Goal: Information Seeking & Learning: Learn about a topic

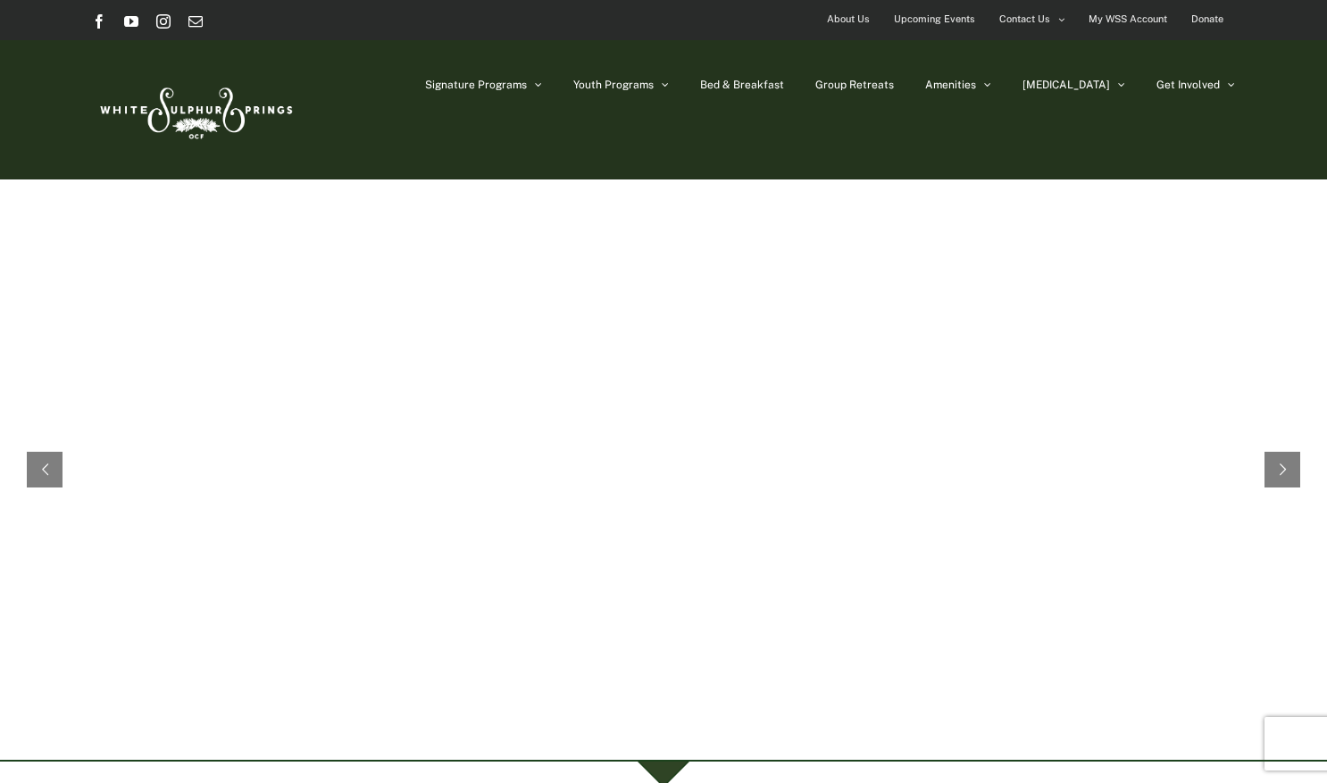
click at [664, 771] on div at bounding box center [664, 762] width 51 height 51
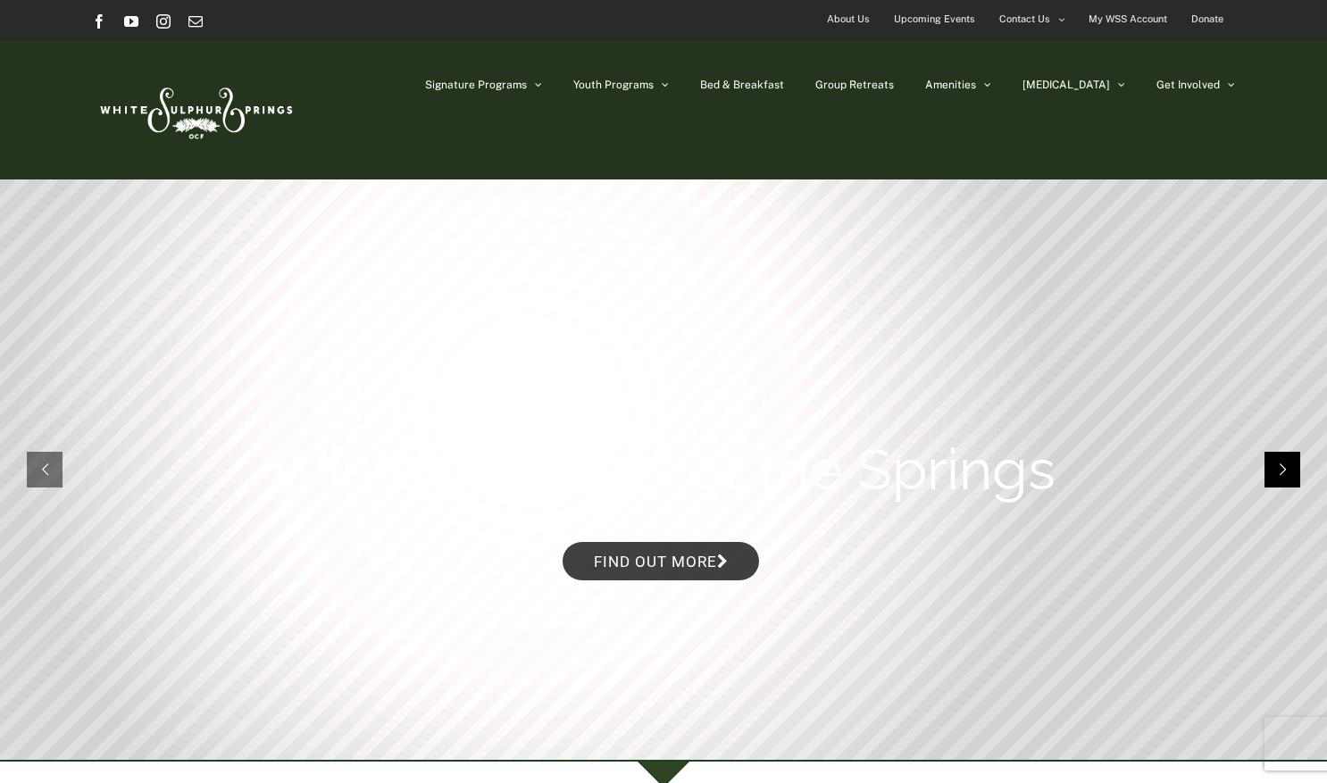
click at [1277, 464] on rs-arrow at bounding box center [1283, 470] width 36 height 36
click at [688, 566] on link "Find out more" at bounding box center [661, 561] width 196 height 38
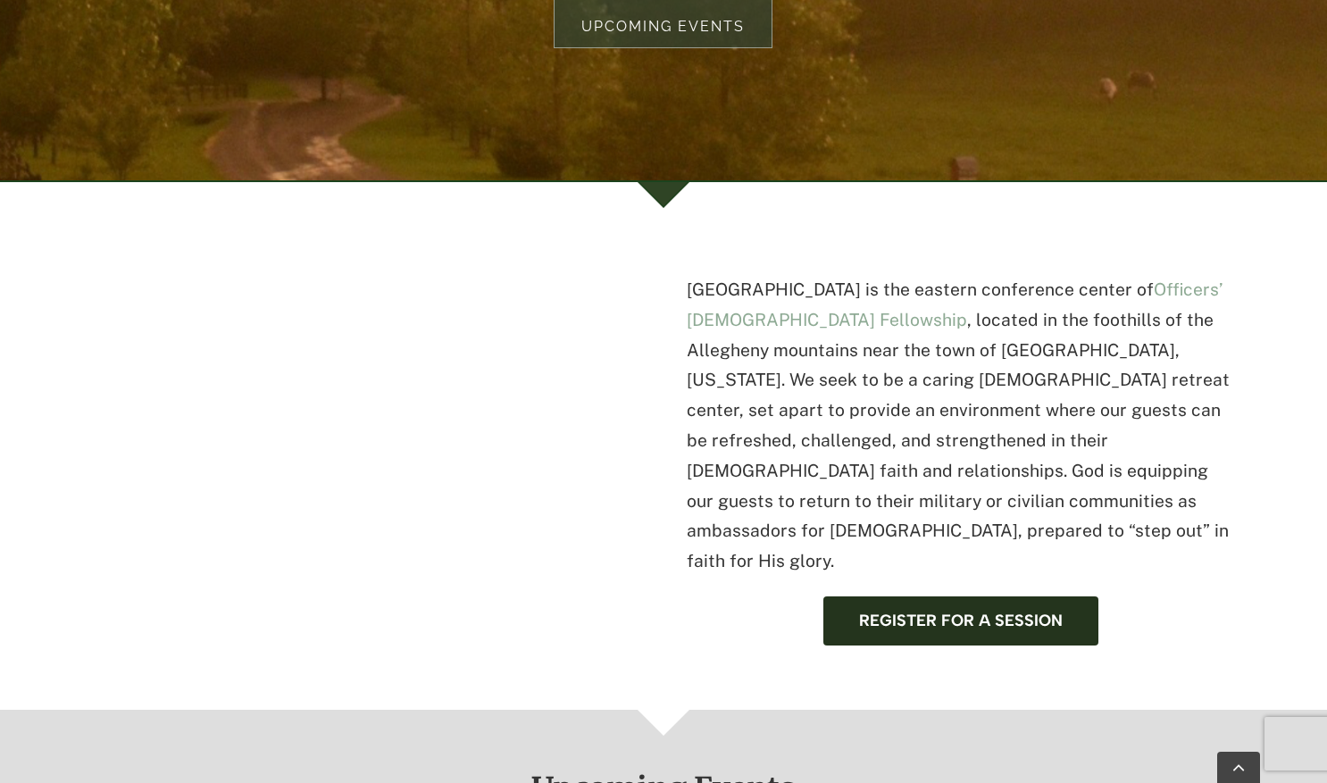
scroll to position [685, 0]
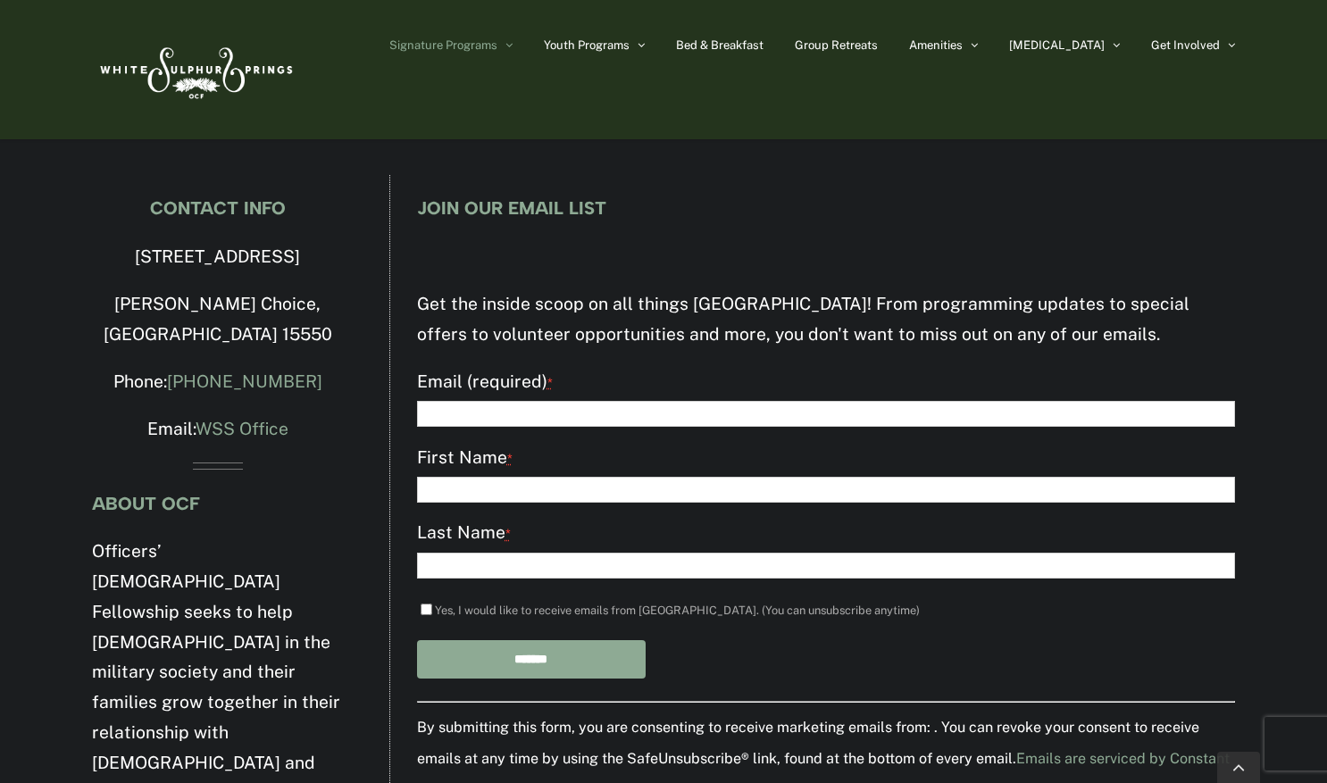
scroll to position [3664, 0]
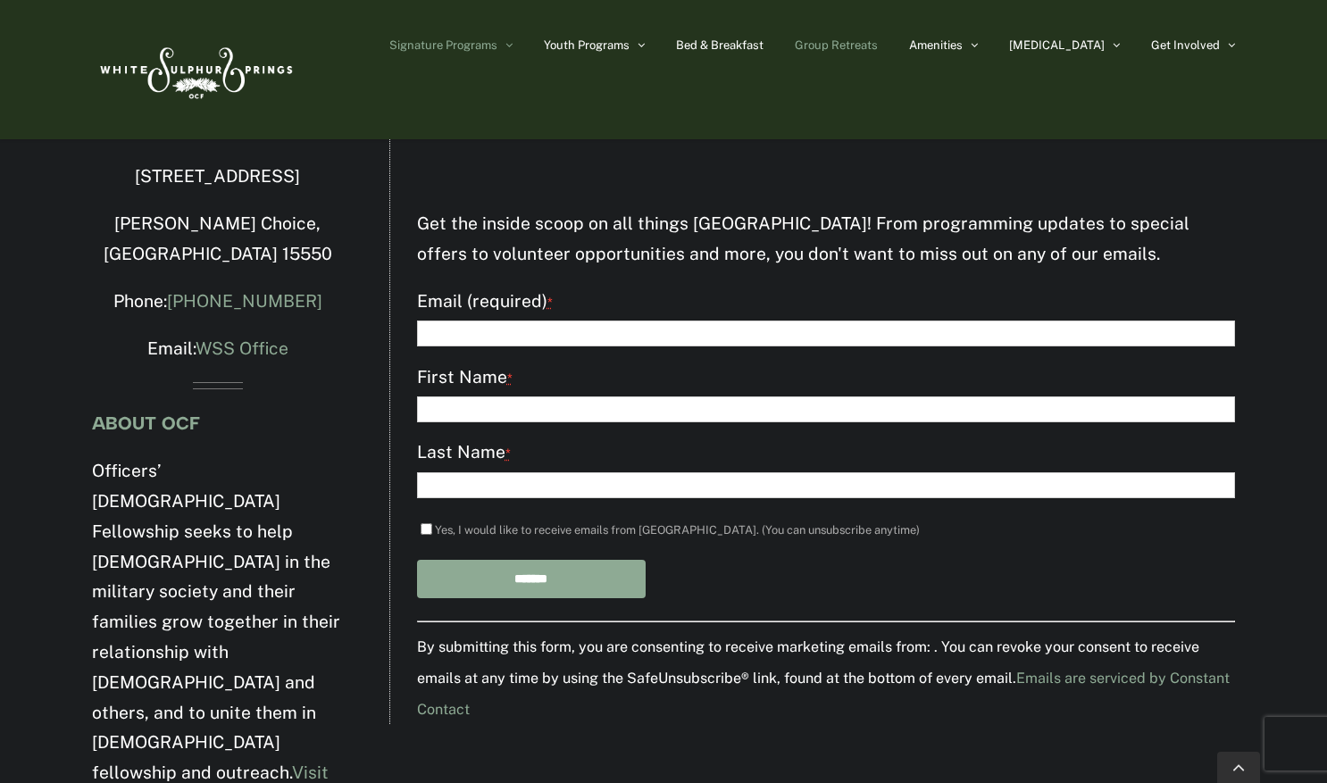
click at [878, 40] on span "Group Retreats" at bounding box center [836, 45] width 83 height 12
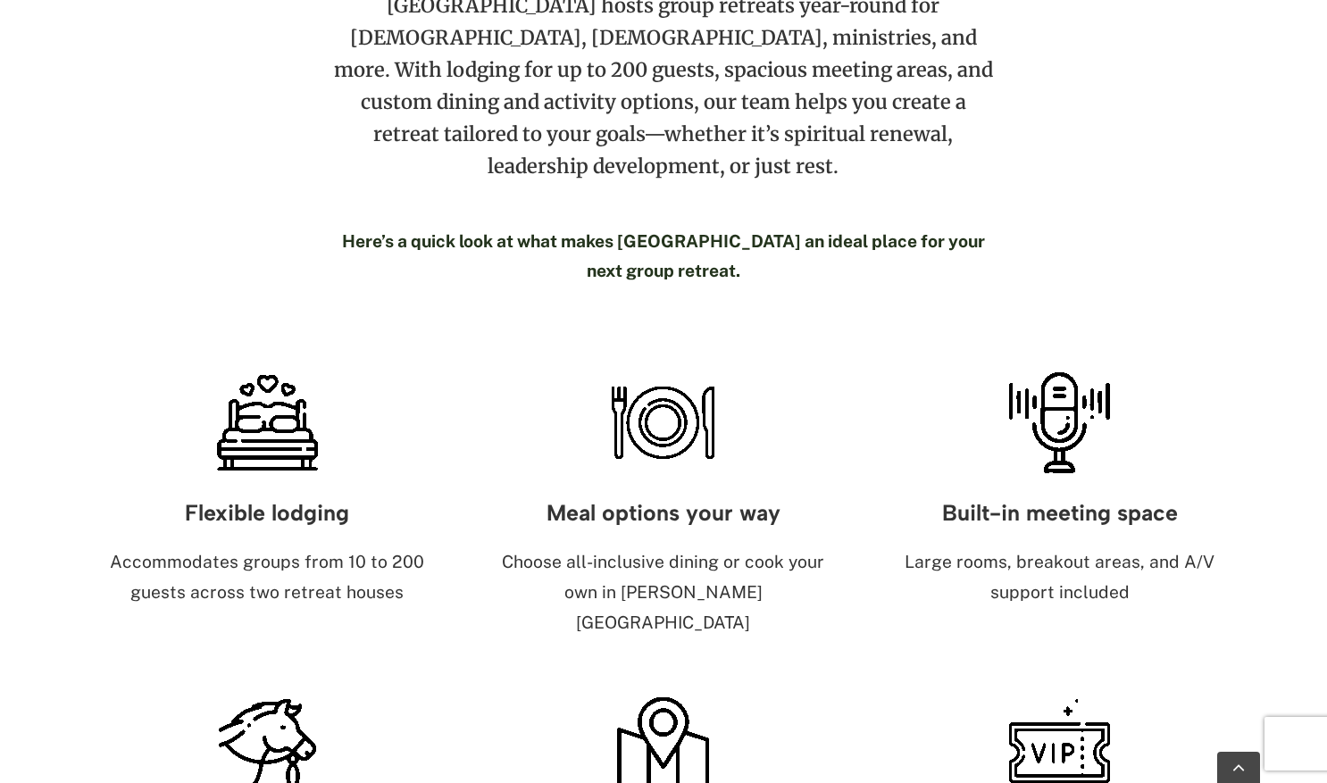
scroll to position [916, 0]
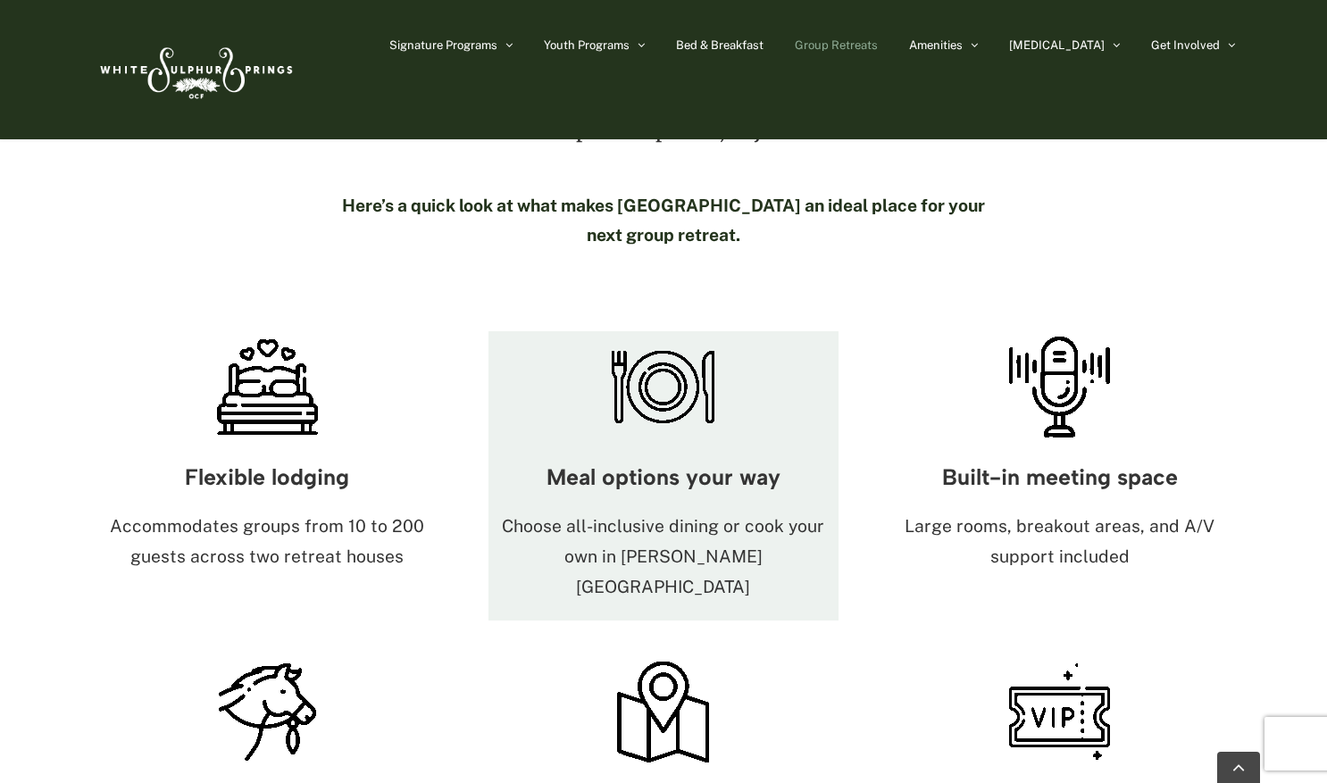
click at [657, 343] on img at bounding box center [663, 387] width 112 height 112
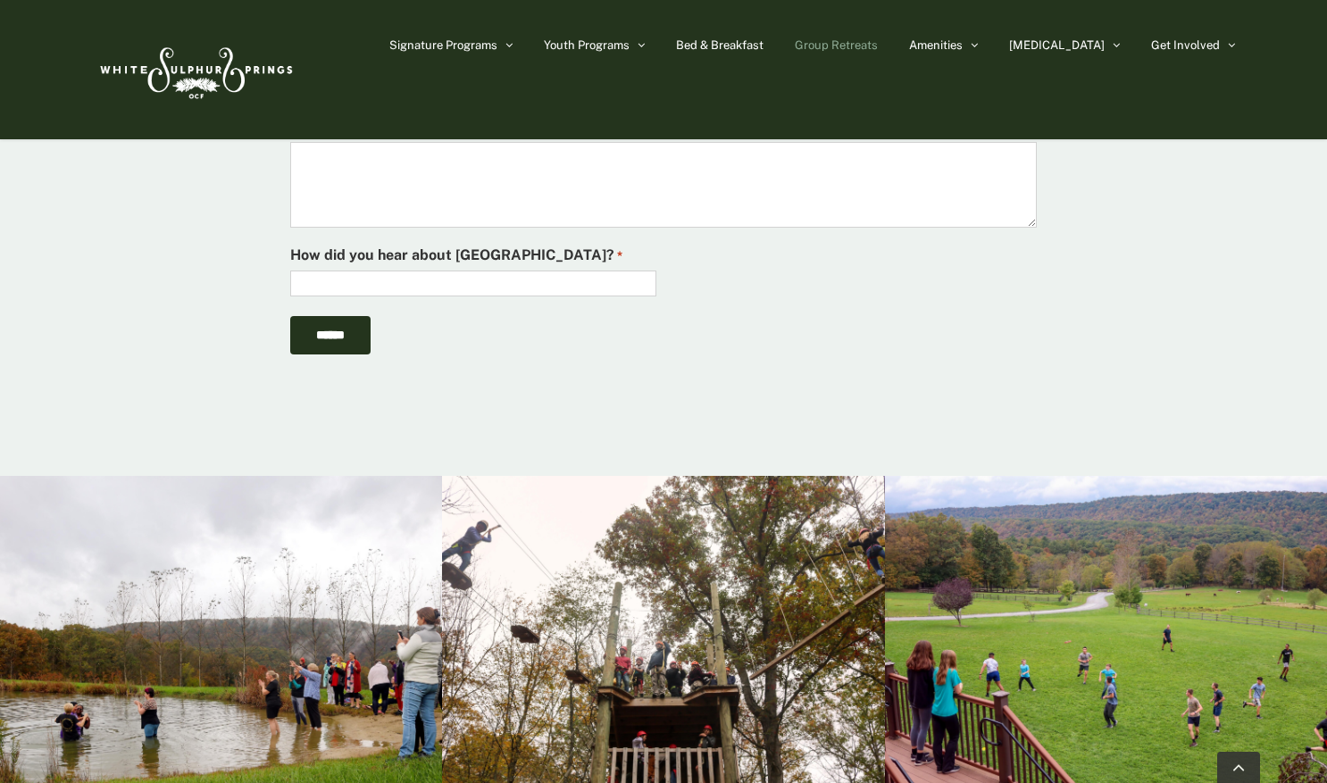
scroll to position [4241, 0]
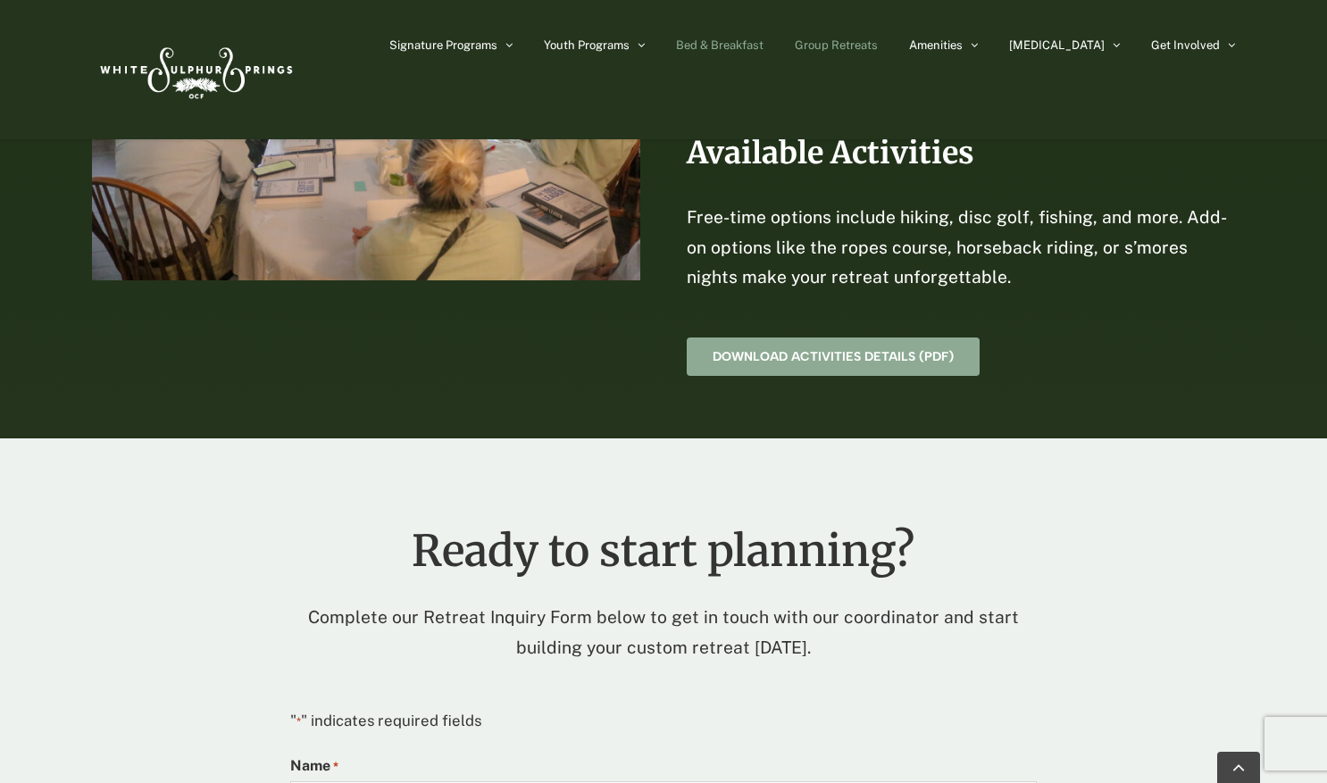
click at [764, 39] on span "Bed & Breakfast" at bounding box center [720, 45] width 88 height 12
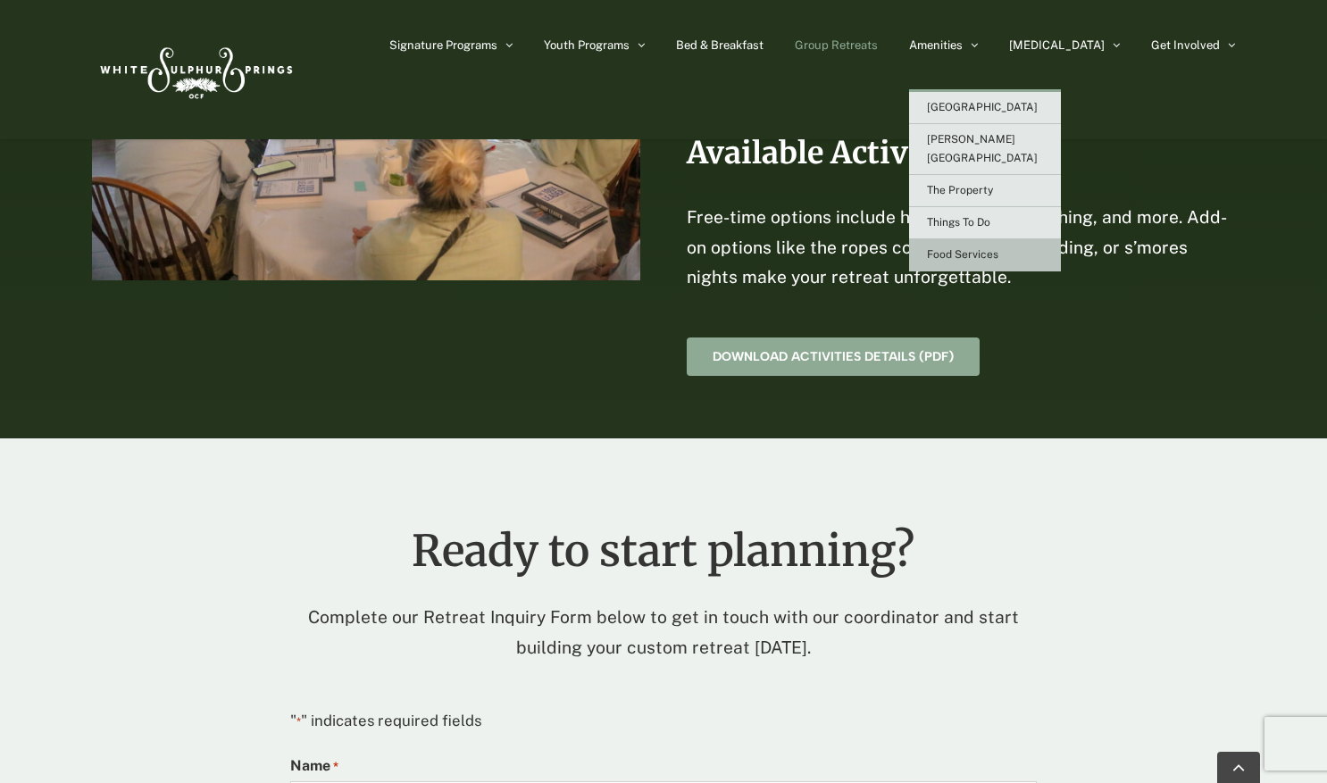
click at [998, 248] on span "Food Services" at bounding box center [962, 254] width 71 height 13
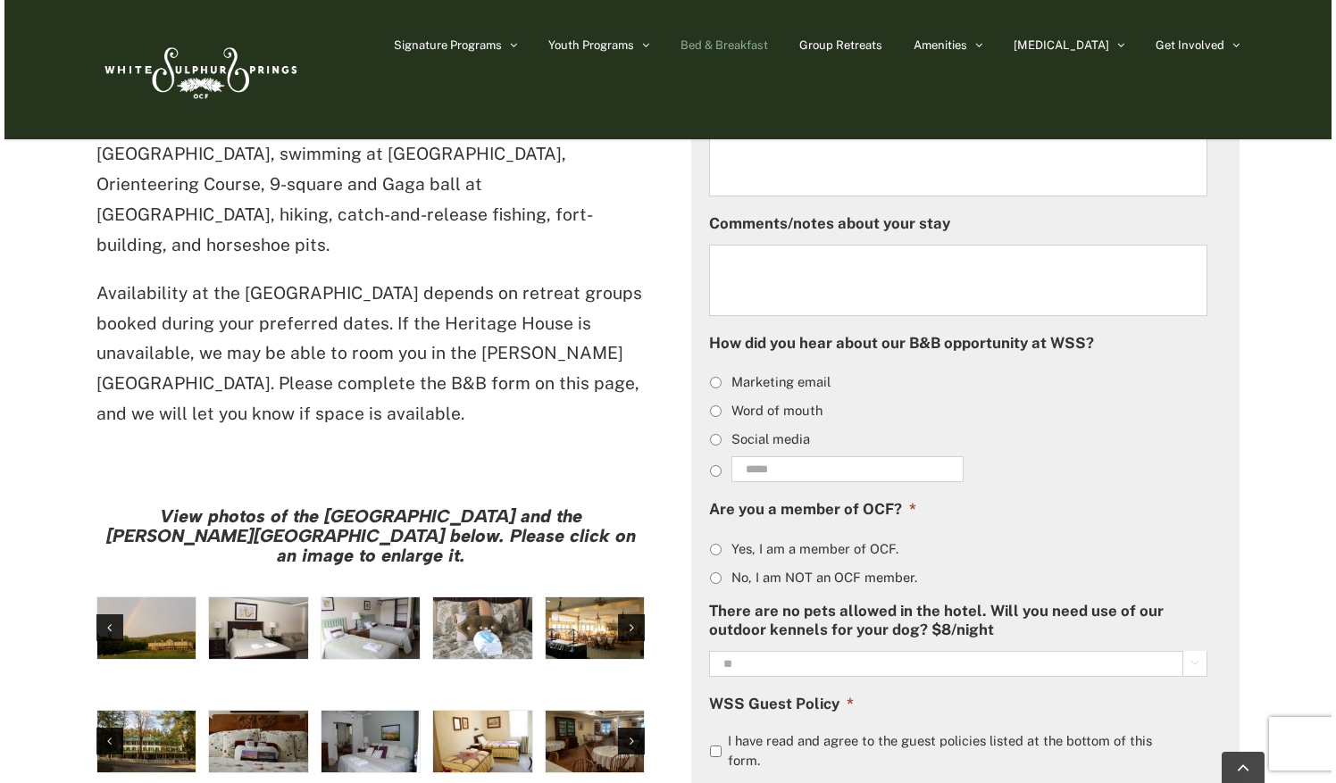
scroll to position [1286, 0]
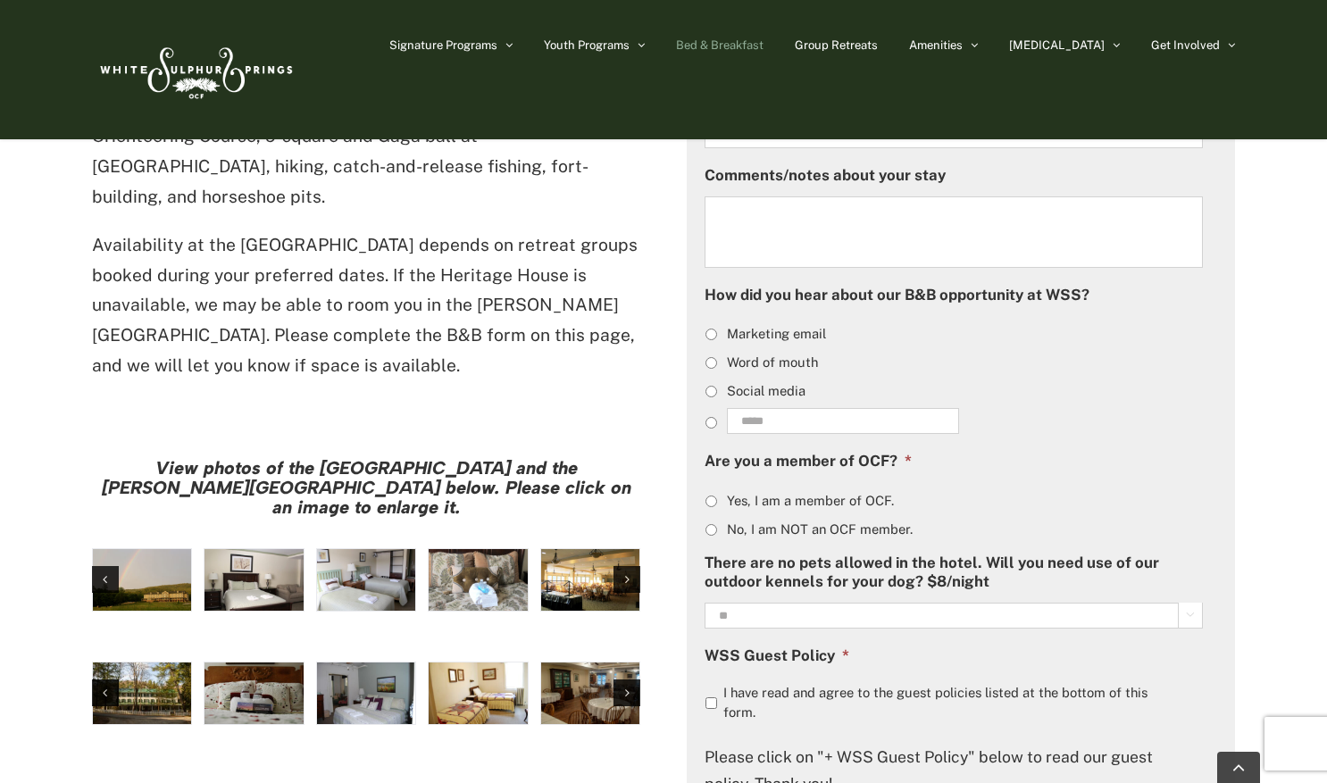
click at [164, 549] on img "large-heritage" at bounding box center [142, 580] width 98 height 63
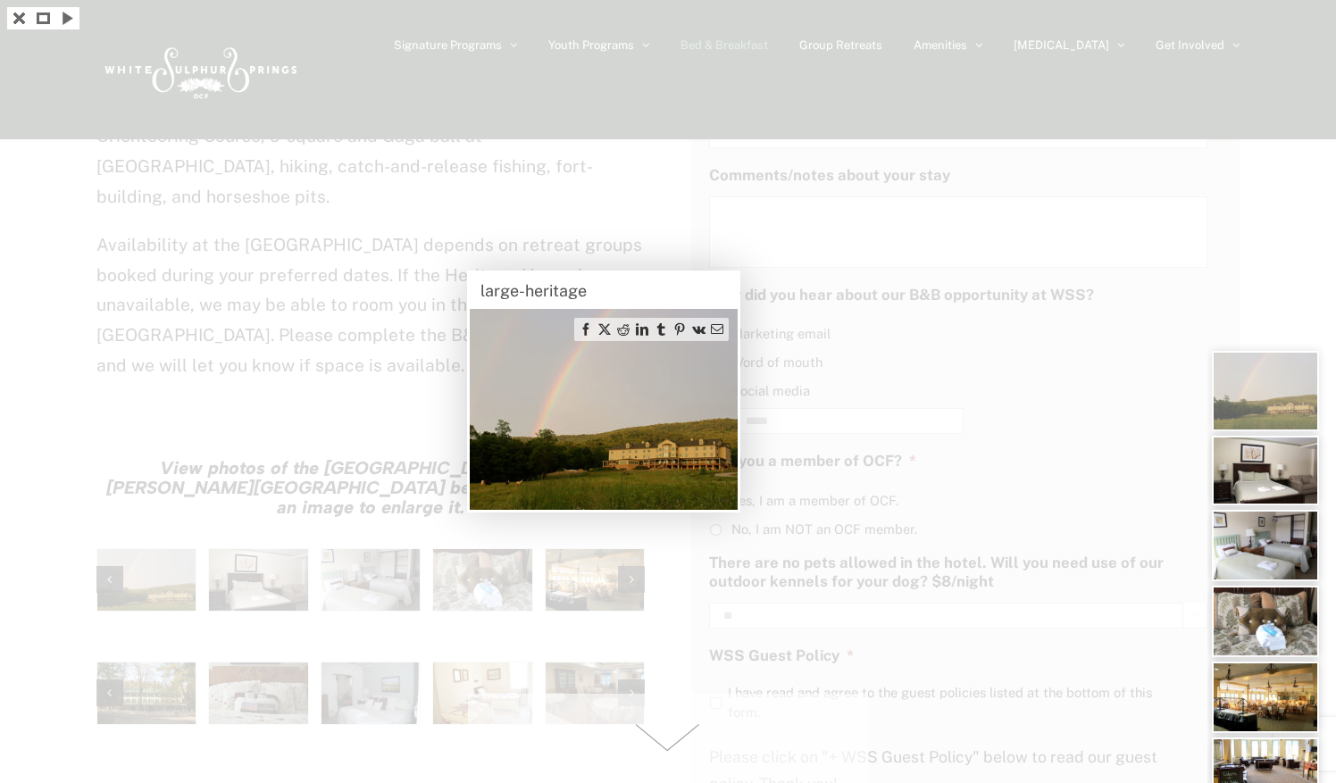
click at [722, 407] on img at bounding box center [604, 409] width 268 height 201
click at [1277, 364] on img at bounding box center [1265, 391] width 107 height 80
click at [1266, 469] on img at bounding box center [1265, 471] width 107 height 70
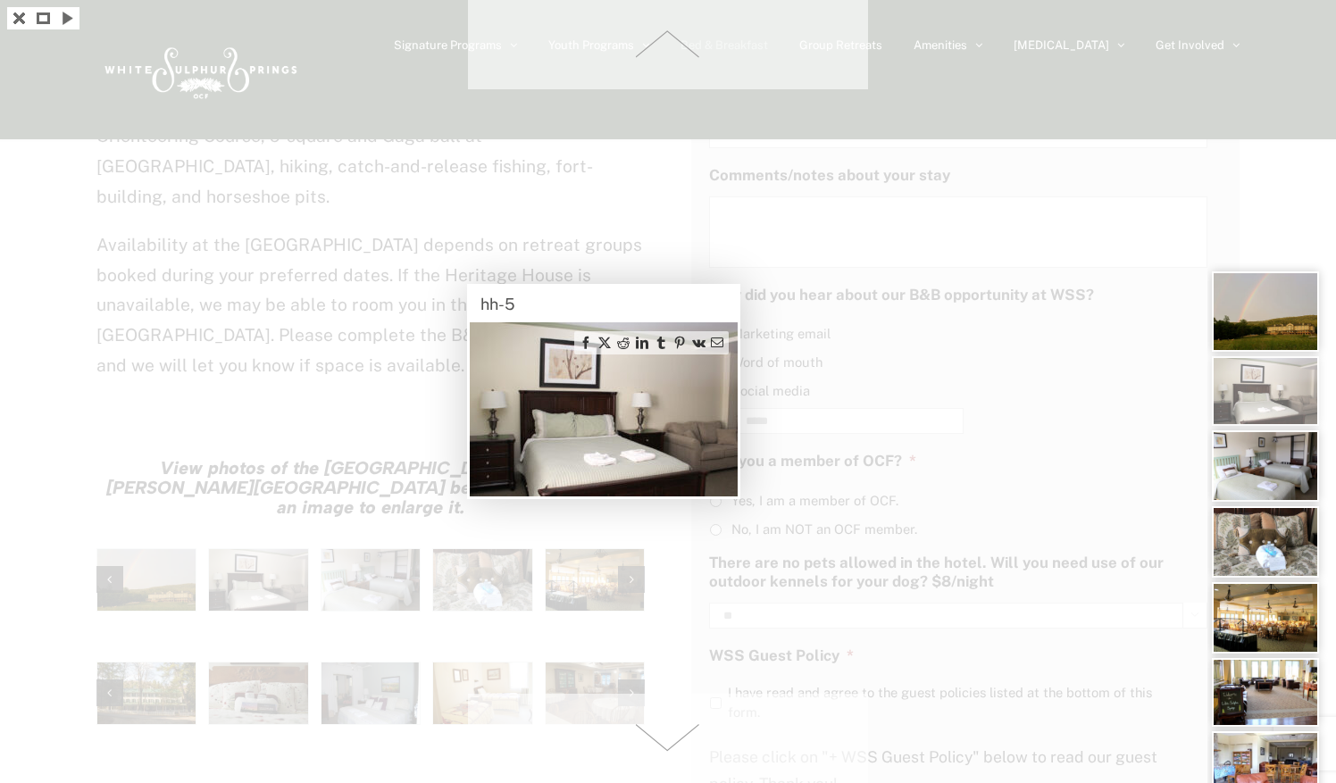
click at [1266, 469] on img at bounding box center [1265, 465] width 107 height 71
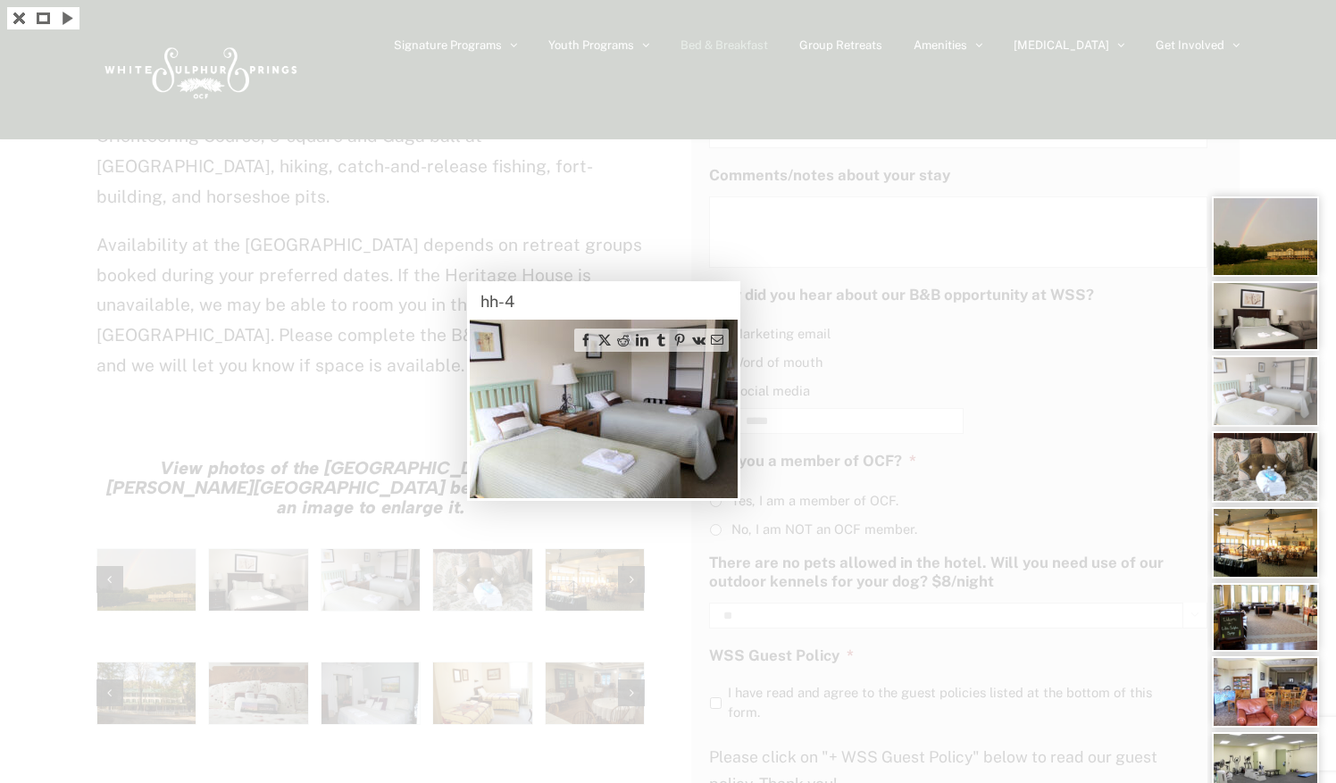
click at [1266, 469] on img at bounding box center [1265, 466] width 107 height 71
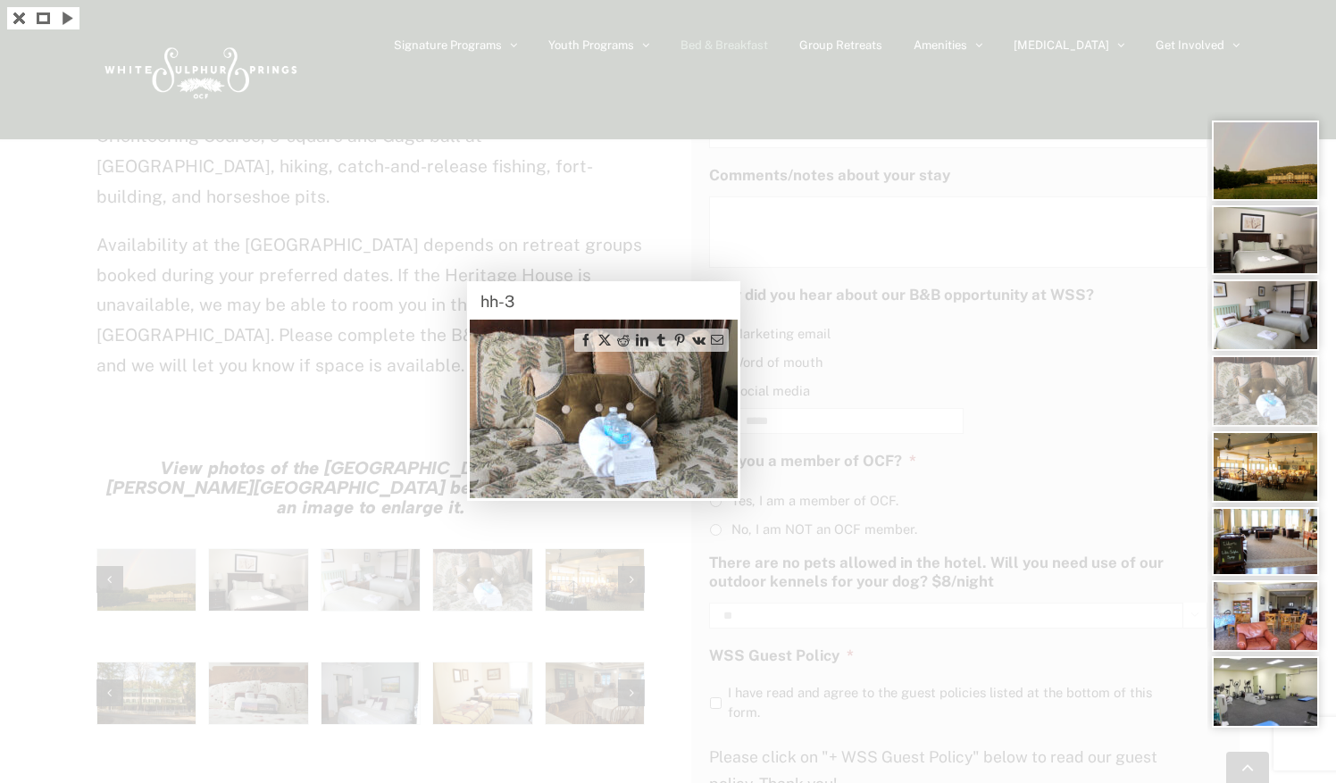
click at [1266, 469] on img at bounding box center [1265, 466] width 107 height 71
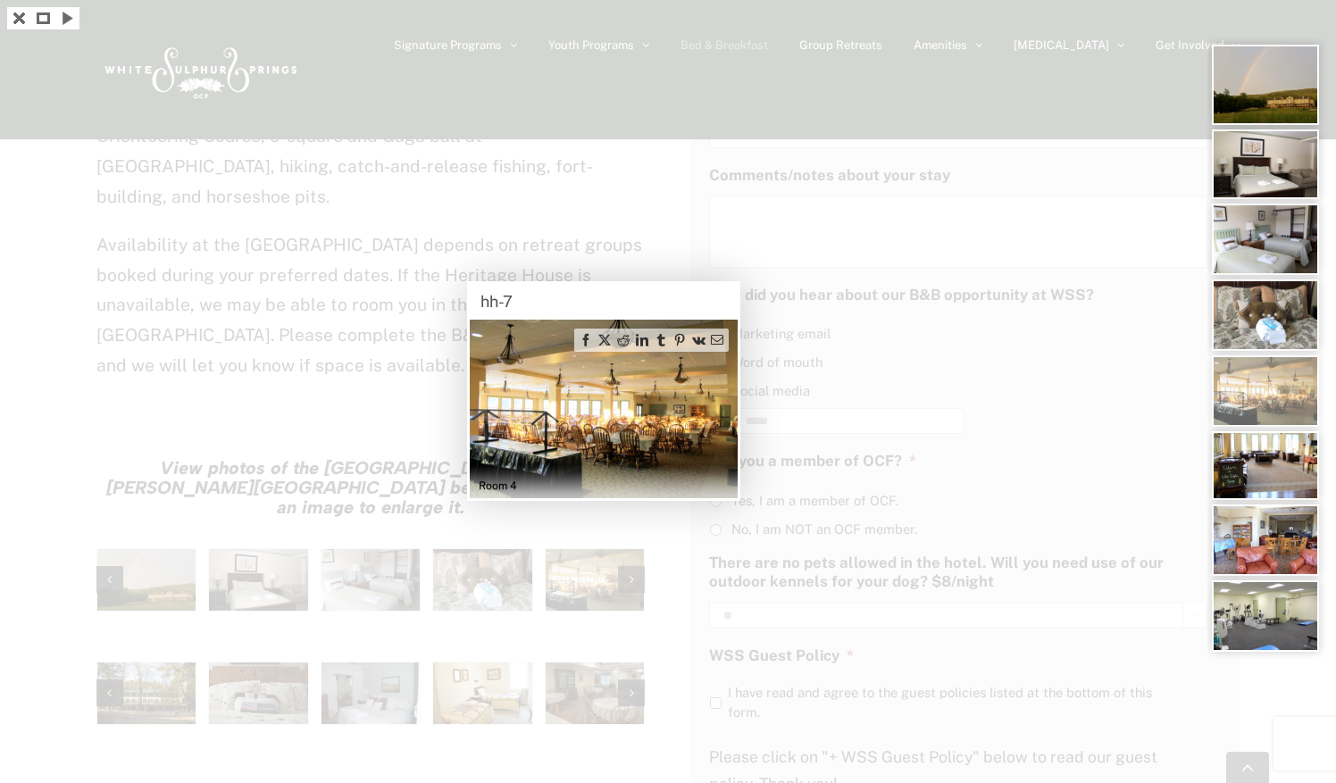
click at [1266, 469] on img at bounding box center [1265, 465] width 107 height 69
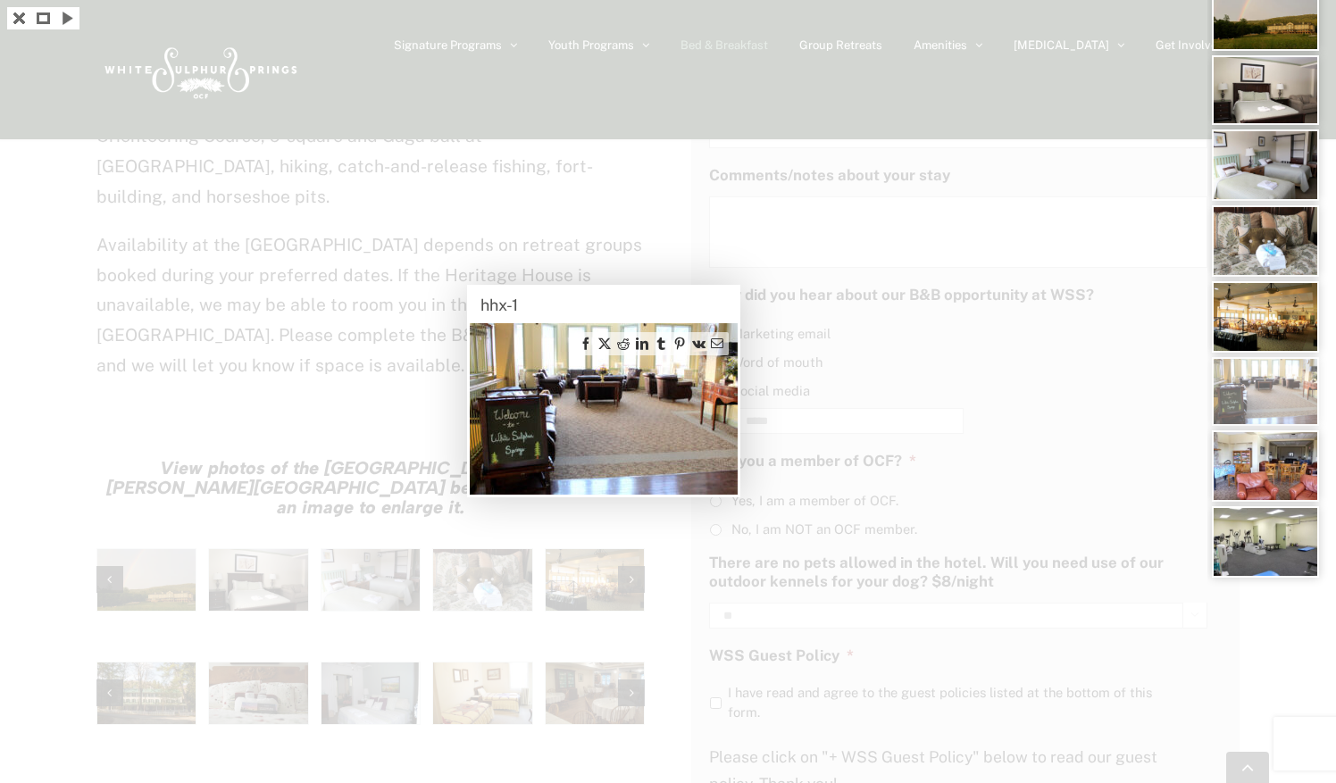
click at [1266, 469] on img at bounding box center [1265, 465] width 107 height 71
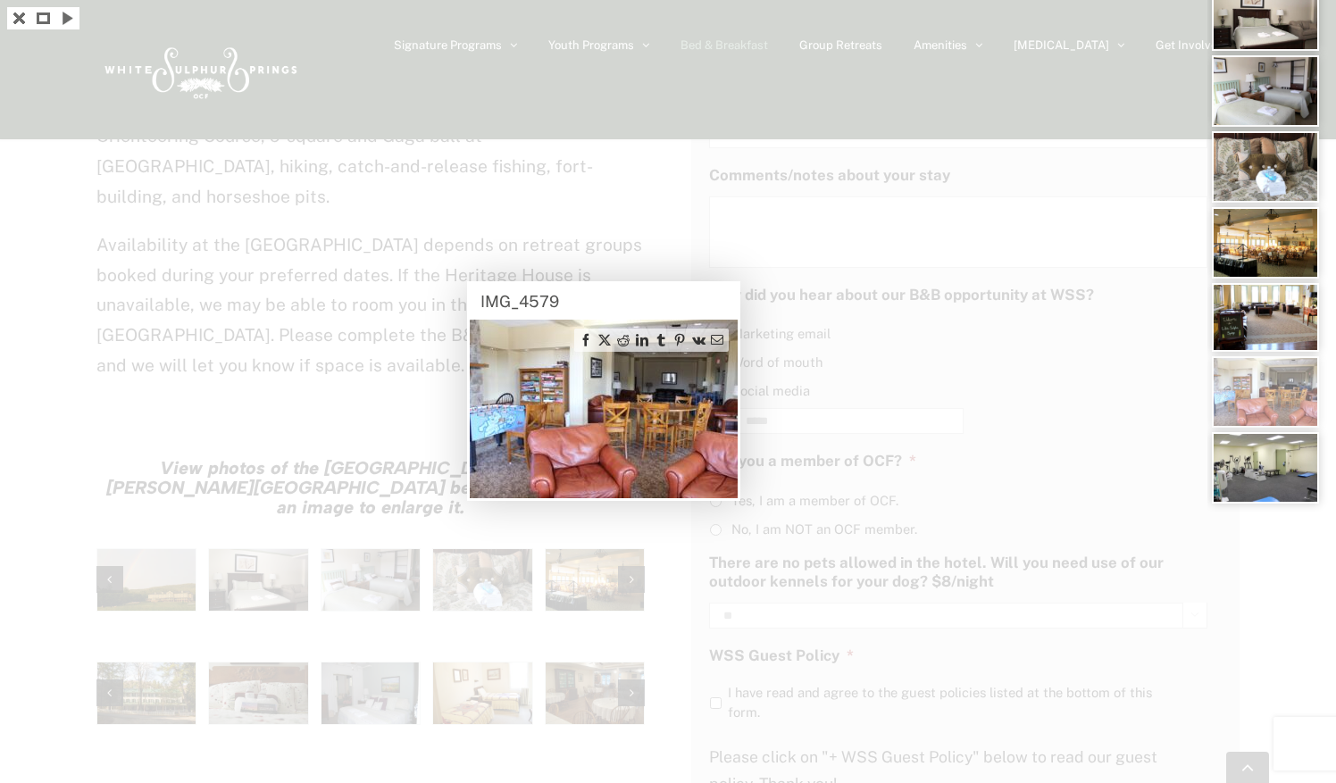
click at [1266, 469] on img at bounding box center [1265, 467] width 107 height 71
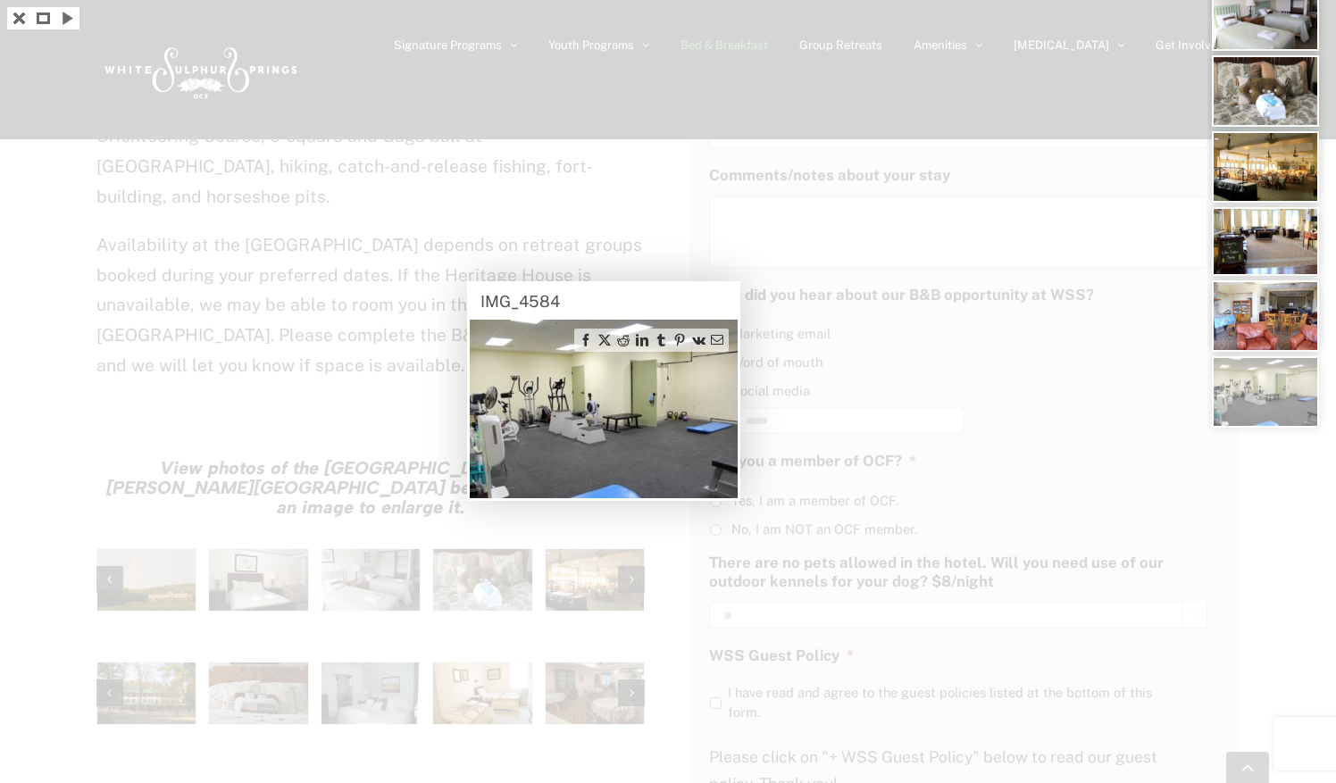
click at [1266, 469] on div at bounding box center [1271, 391] width 129 height 783
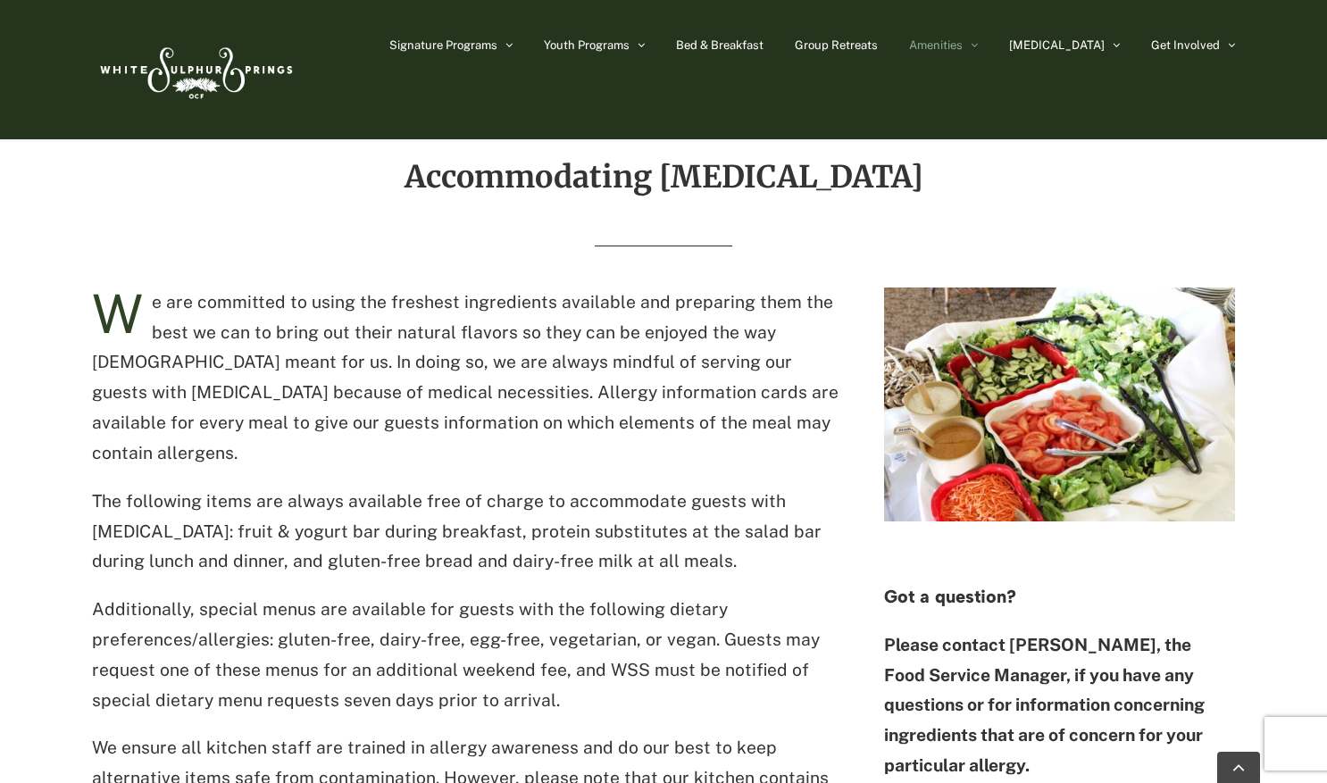
scroll to position [964, 0]
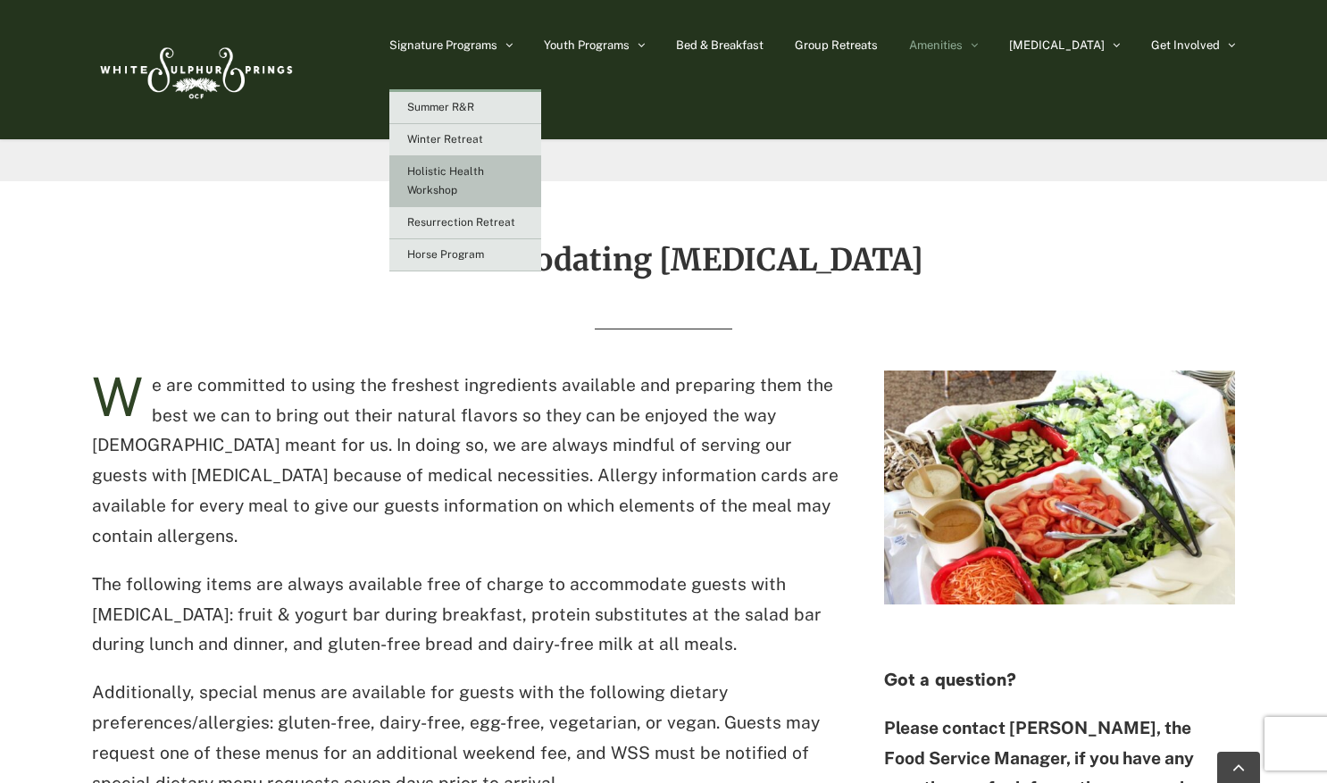
click at [484, 183] on span "Holistic Health Workshop" at bounding box center [445, 180] width 77 height 31
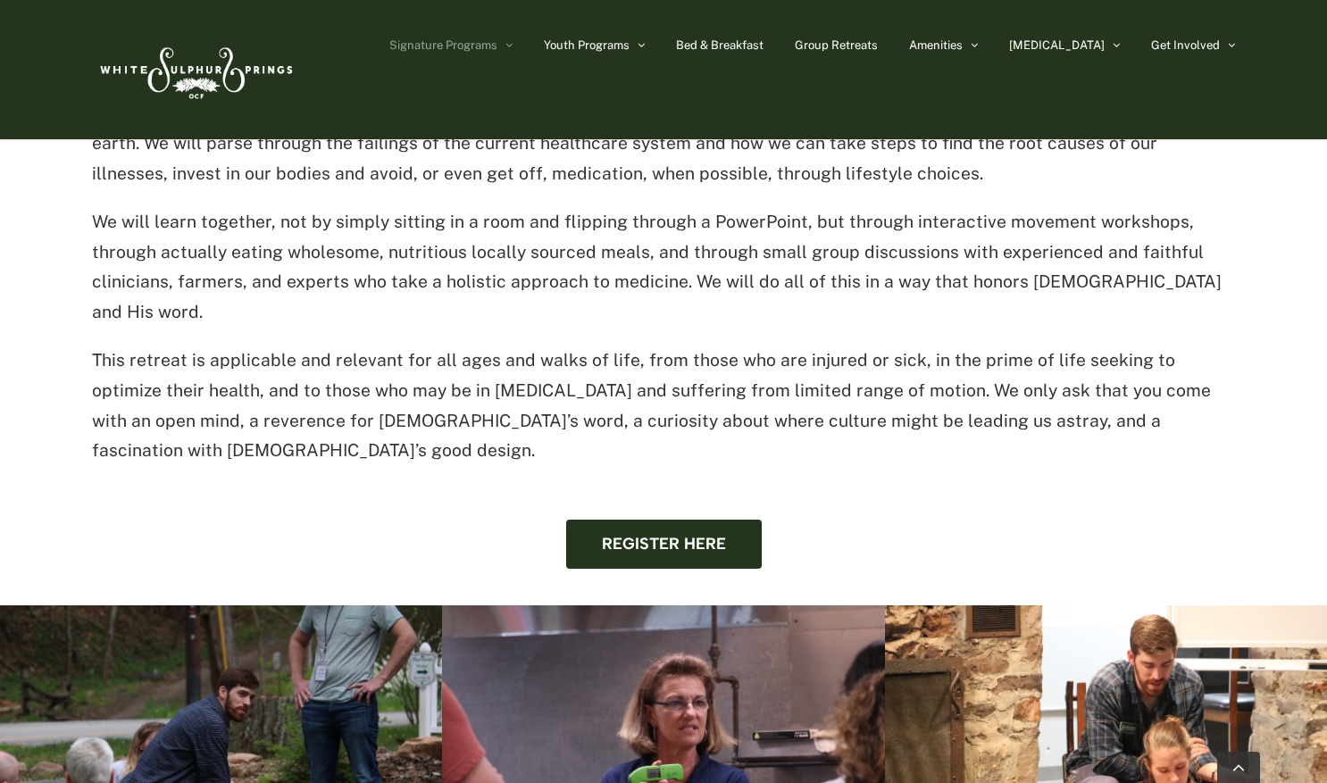
scroll to position [1368, 0]
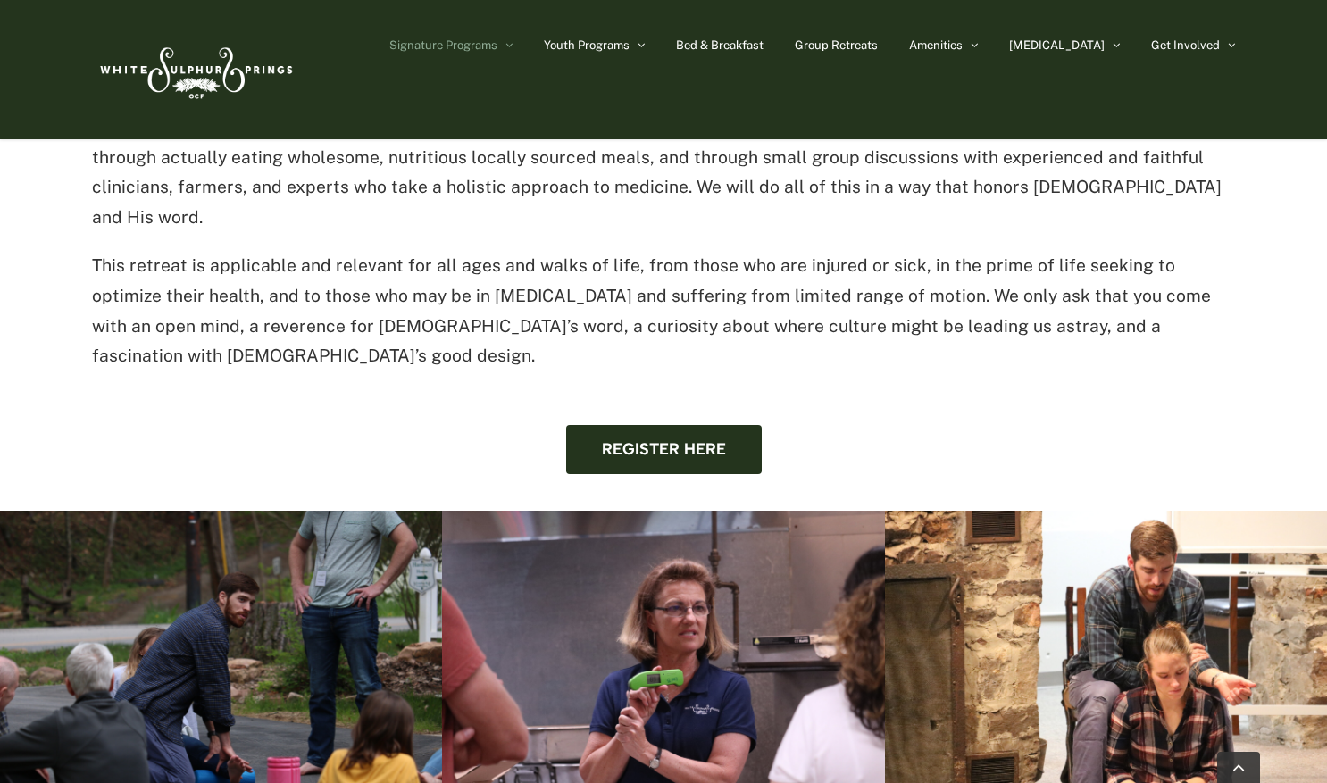
click at [1326, 4] on div "Signature Programs Summer R&R Winter Retreat Holistic Health Workshop Resurrect…" at bounding box center [663, 69] width 1327 height 139
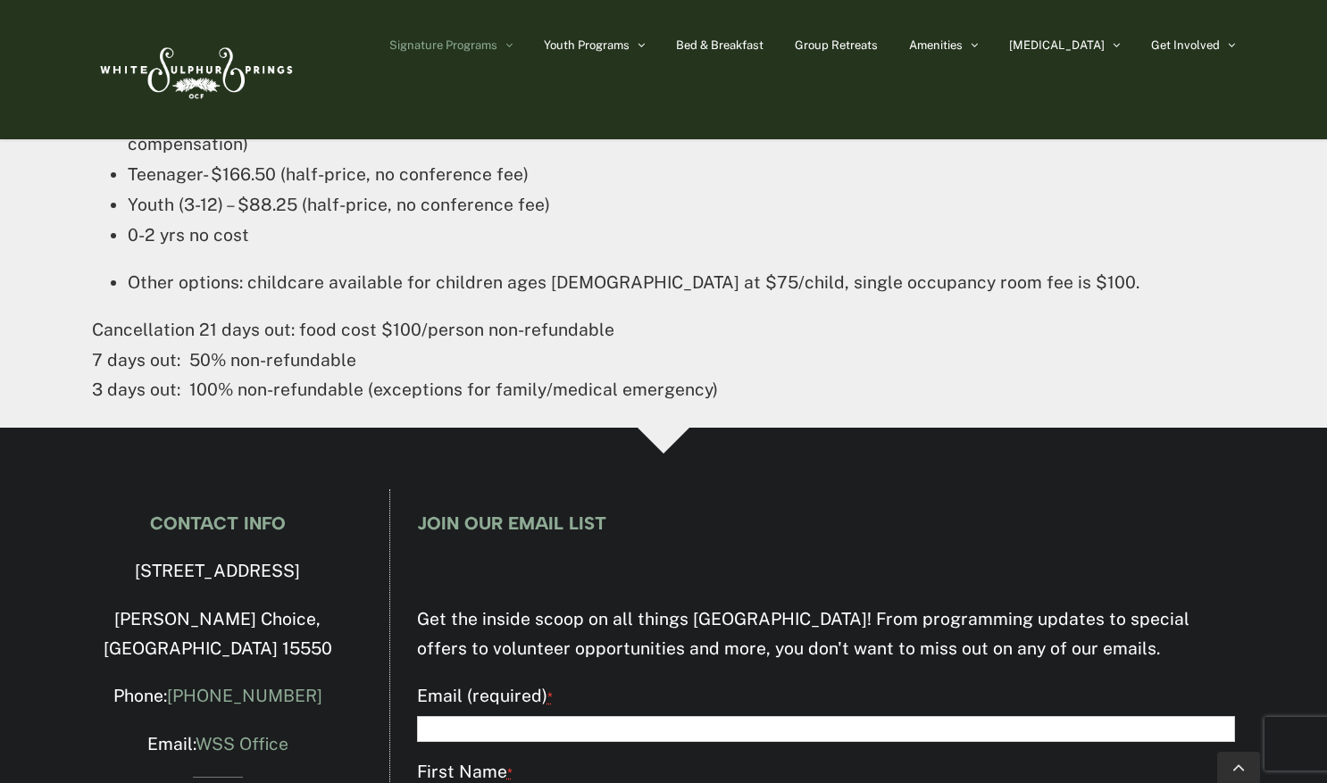
scroll to position [3047, 0]
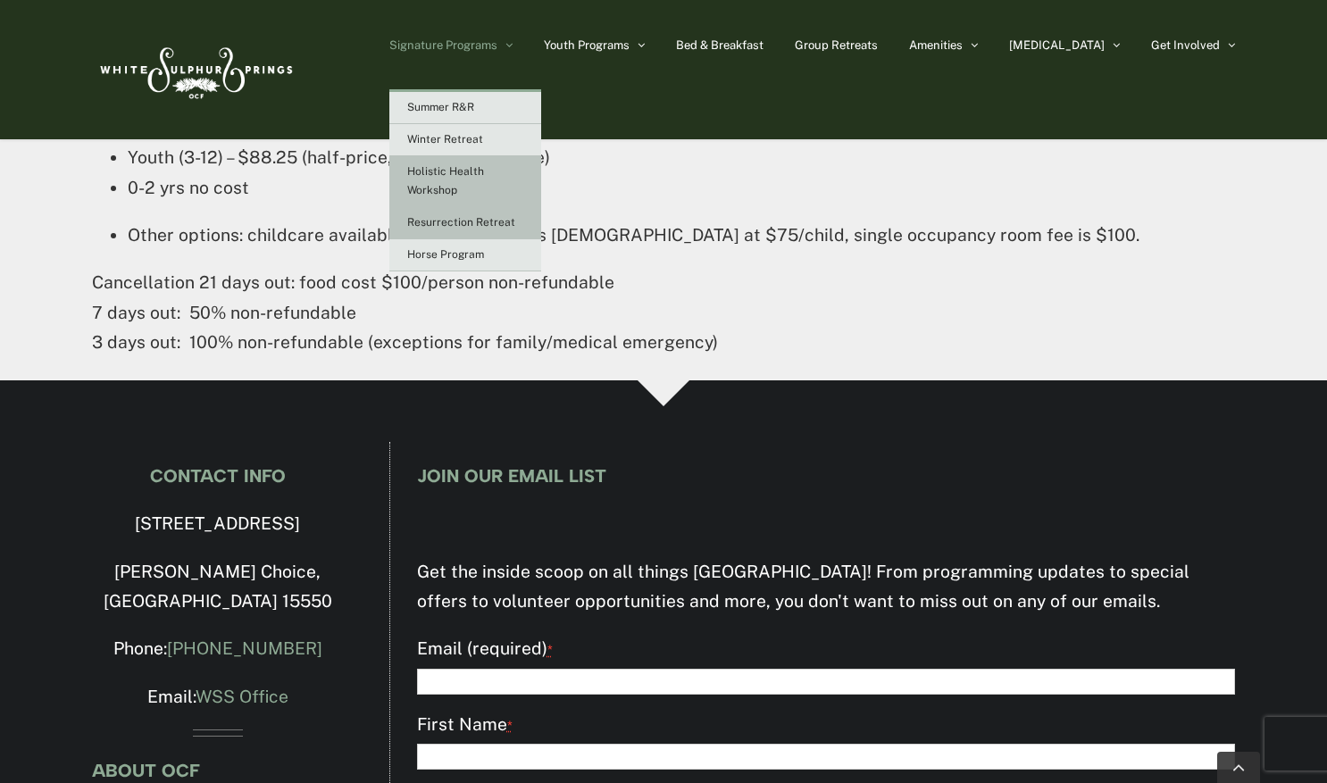
click at [512, 217] on span "Resurrection Retreat" at bounding box center [461, 222] width 108 height 13
click at [504, 259] on link "Horse Program" at bounding box center [465, 255] width 152 height 32
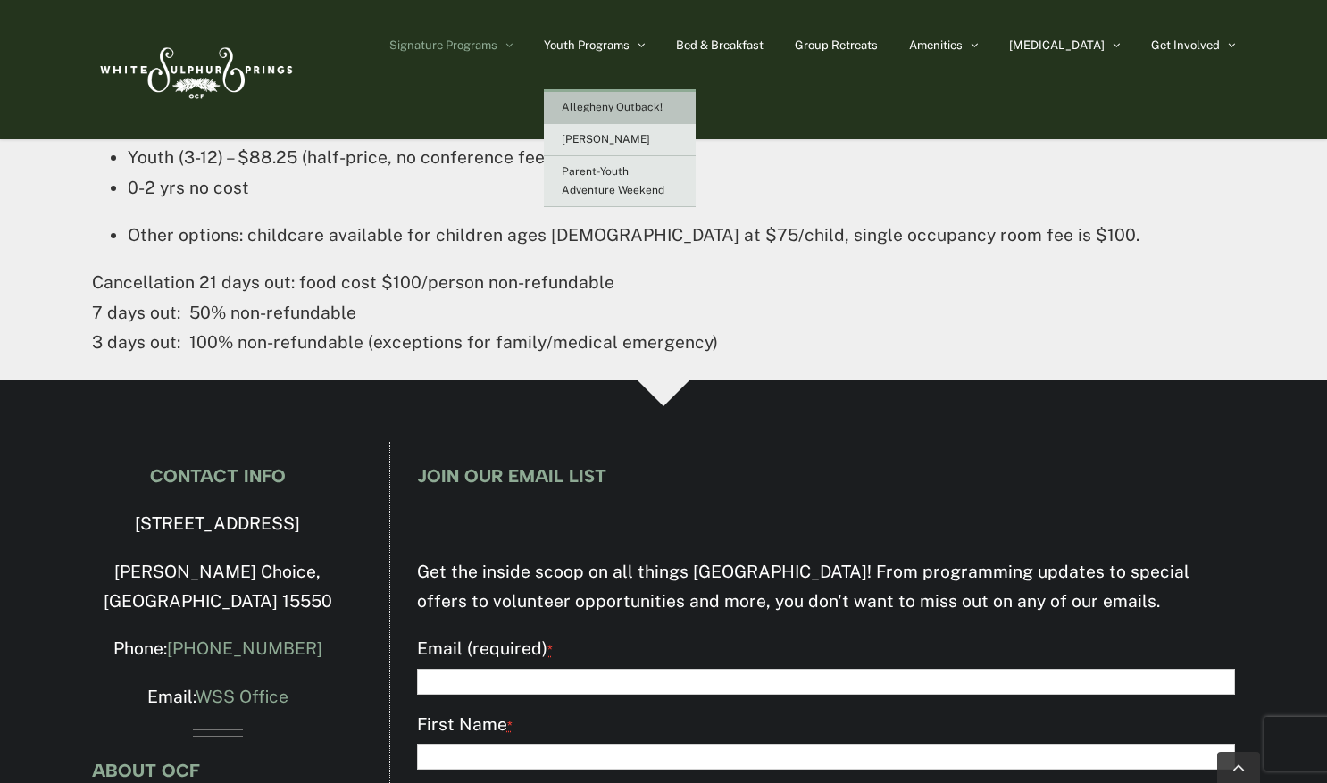
click at [640, 113] on link "Allegheny Outback!" at bounding box center [620, 108] width 152 height 32
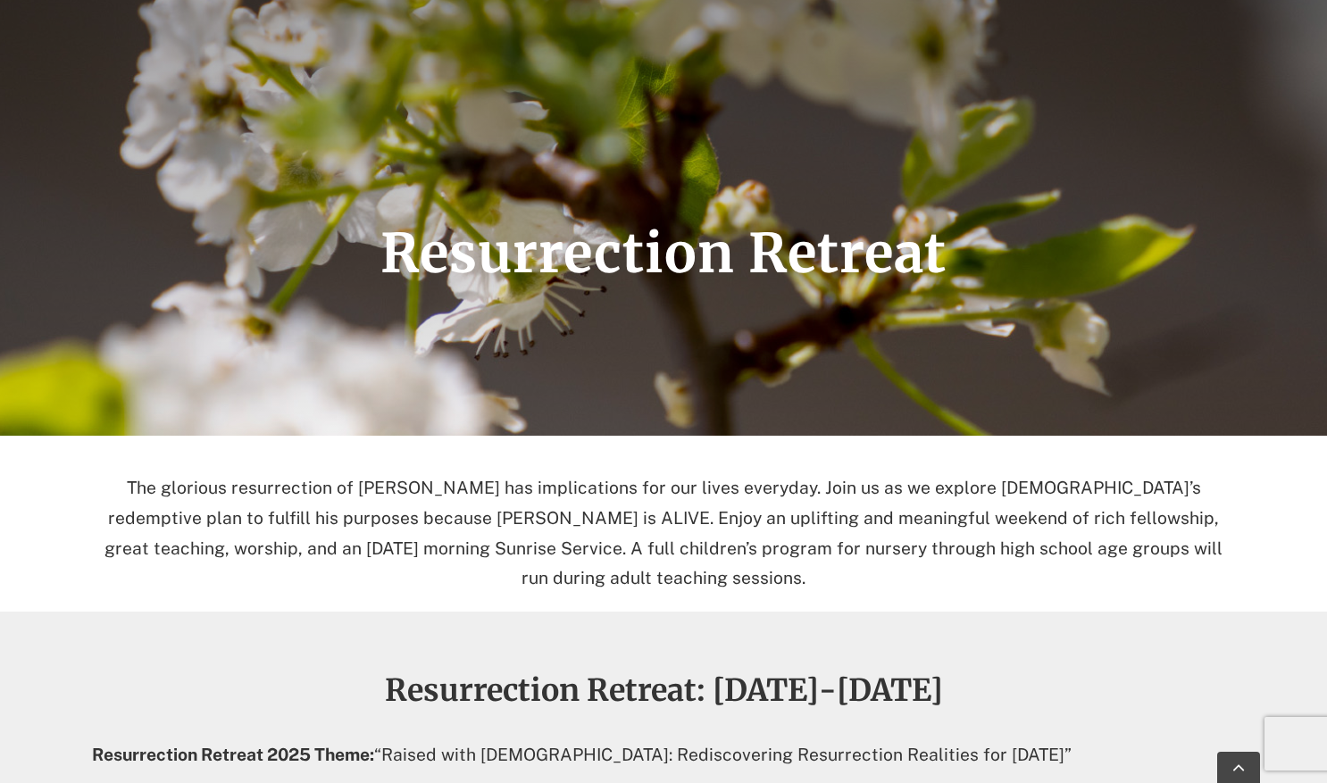
scroll to position [429, 0]
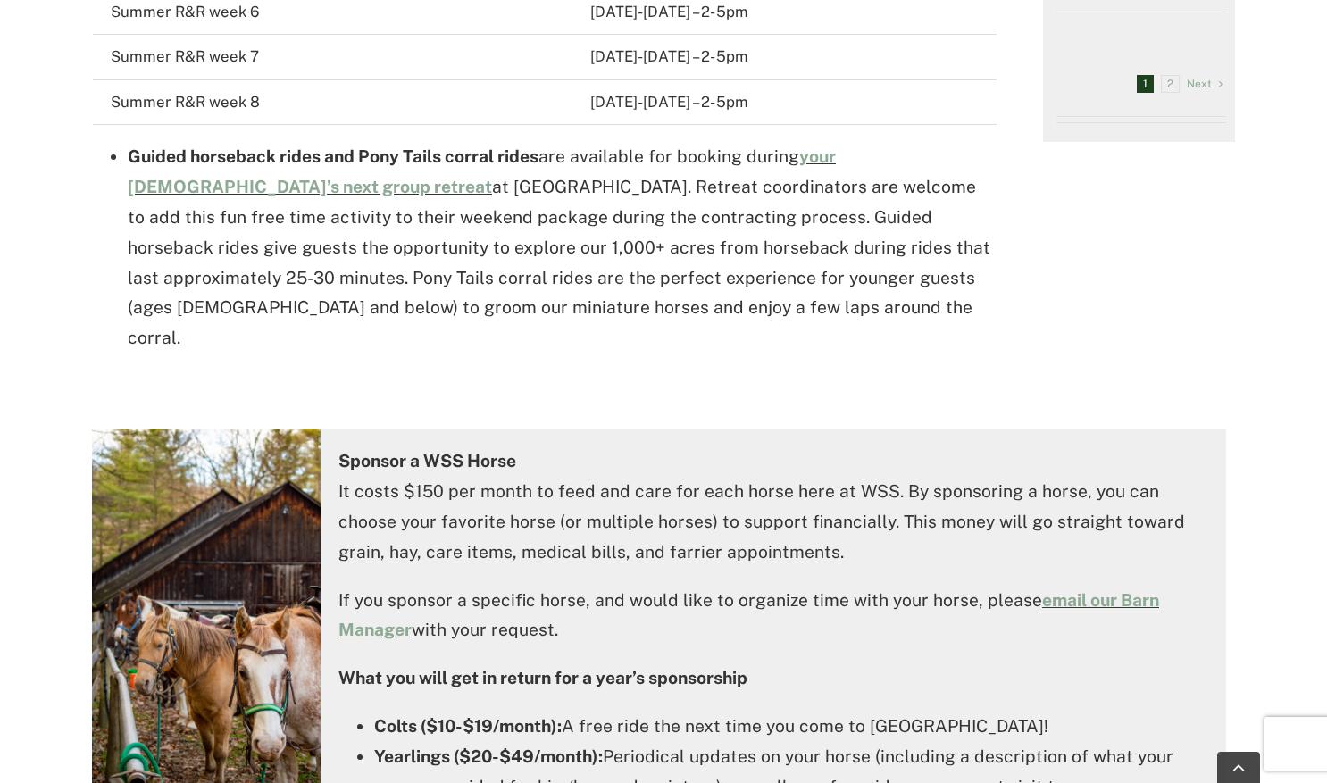
scroll to position [1786, 0]
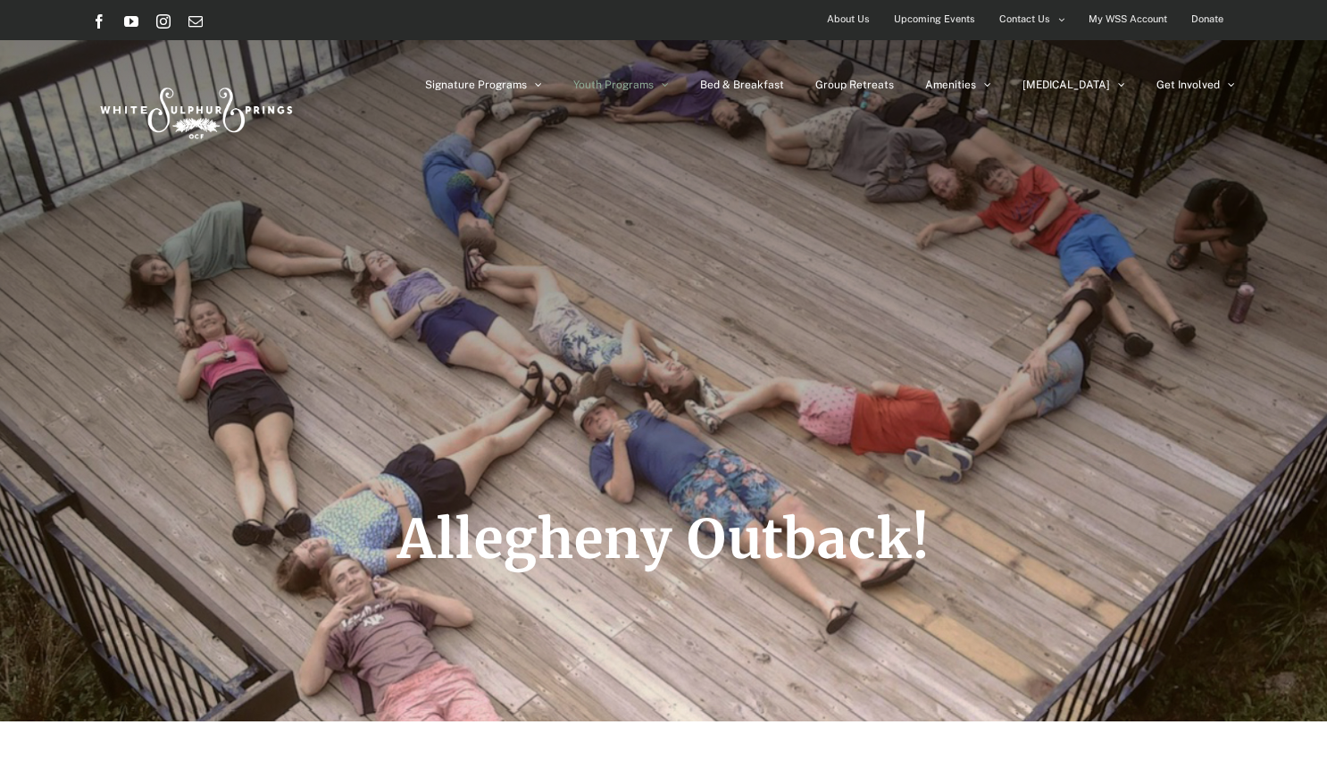
click at [927, 18] on span "Upcoming Events" at bounding box center [934, 19] width 81 height 26
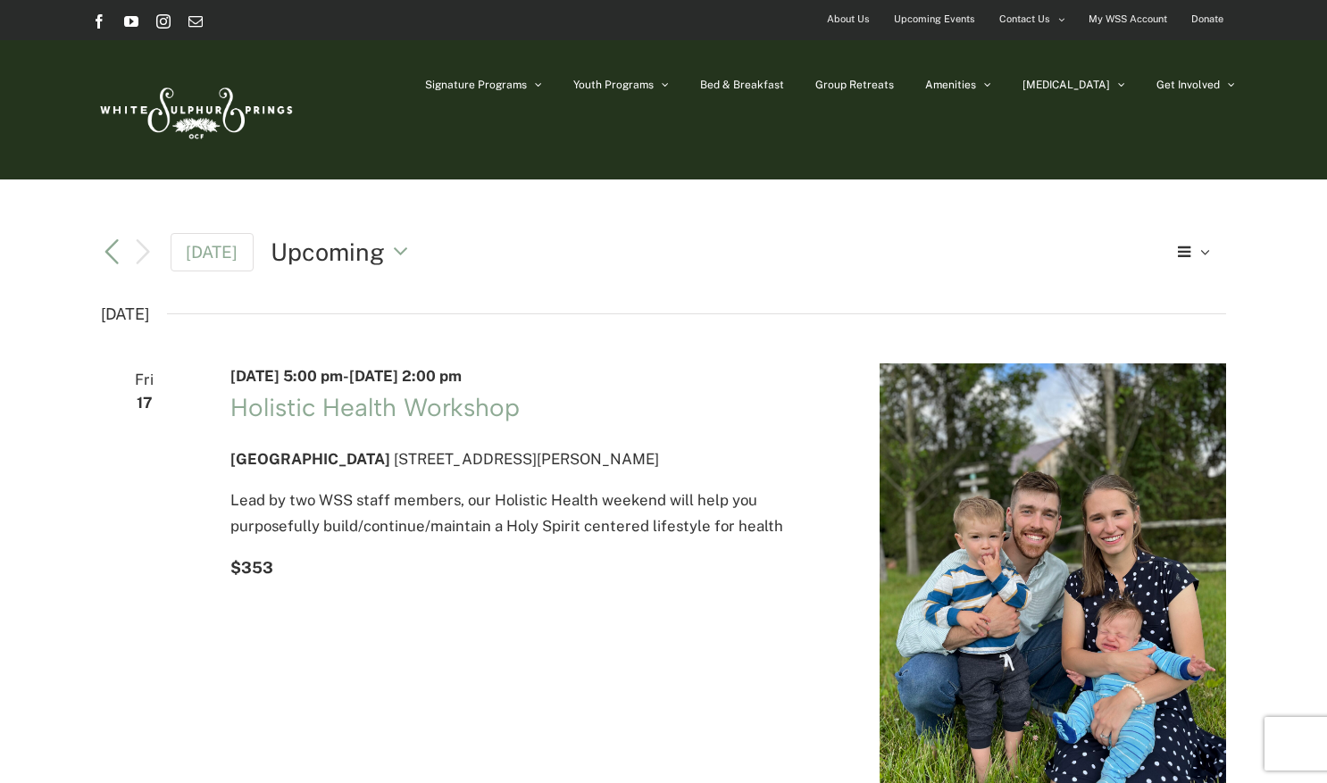
click at [218, 251] on link "[DATE]" at bounding box center [213, 252] width 84 height 38
click at [317, 253] on span "Upcoming" at bounding box center [328, 252] width 114 height 34
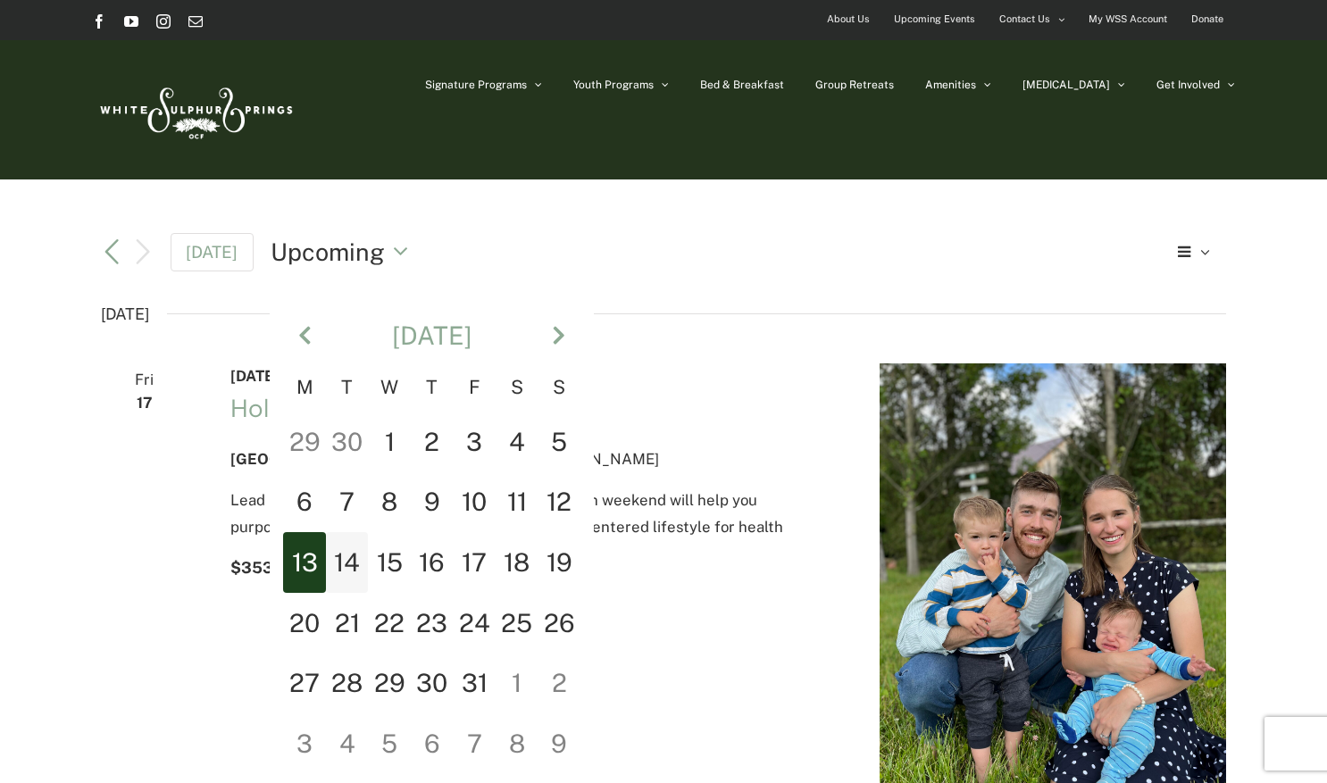
click at [345, 559] on td "14" at bounding box center [347, 562] width 43 height 61
type input "**********"
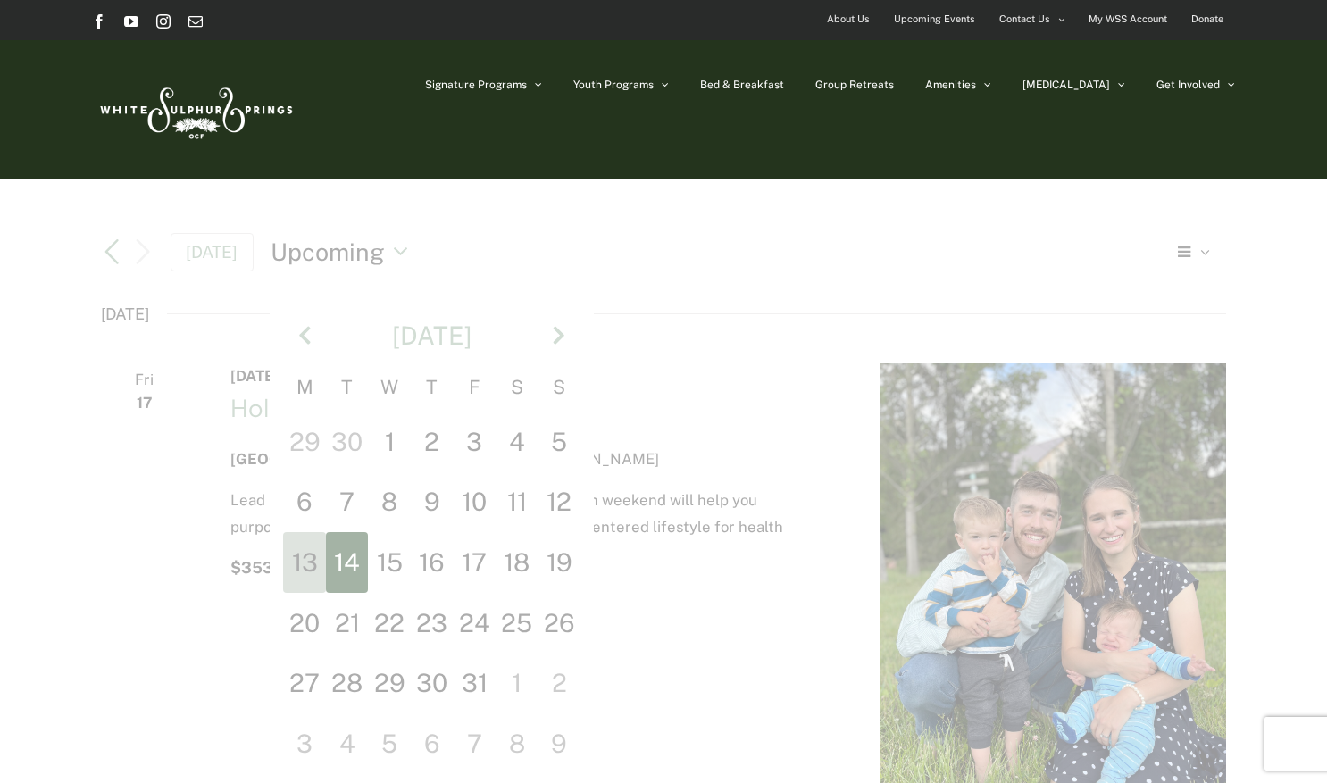
scroll to position [0, 59]
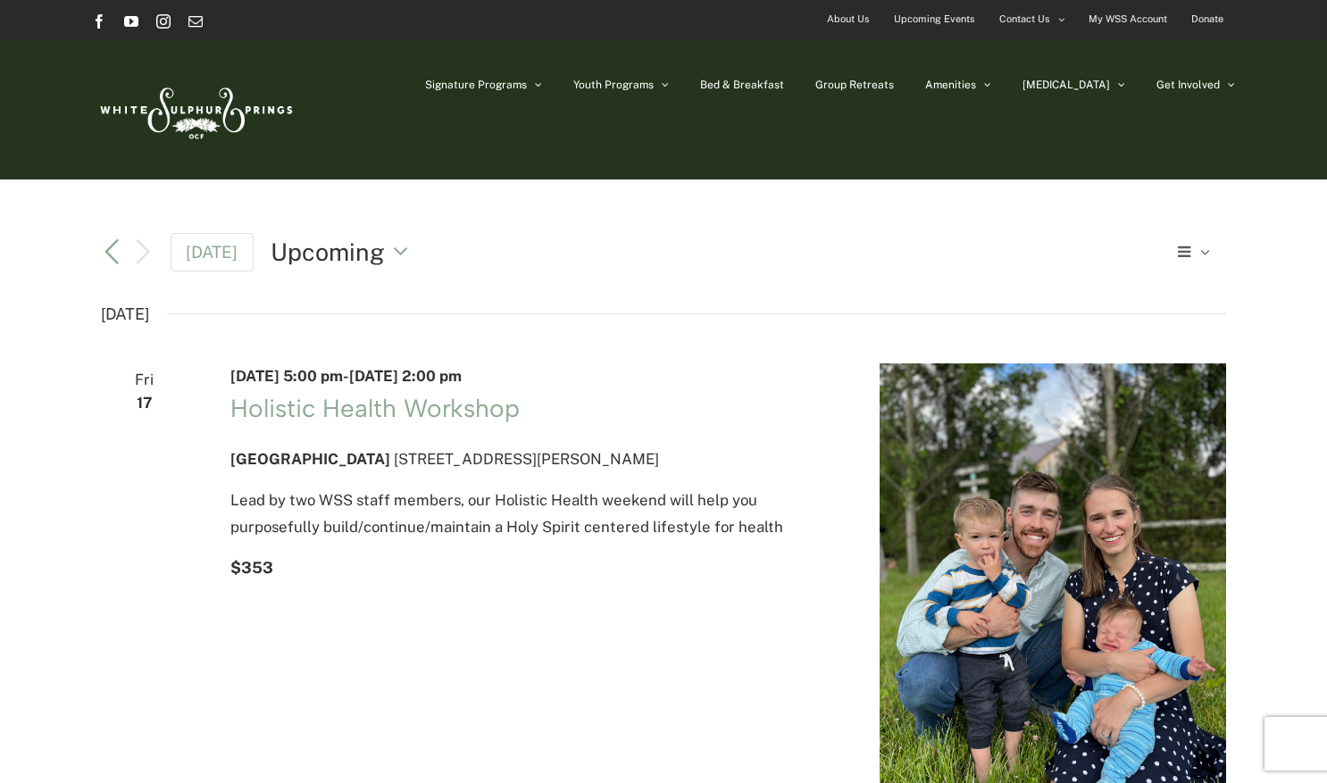
click at [1207, 246] on button "List" at bounding box center [1199, 252] width 56 height 32
click at [1174, 354] on span "Month" at bounding box center [1176, 351] width 46 height 26
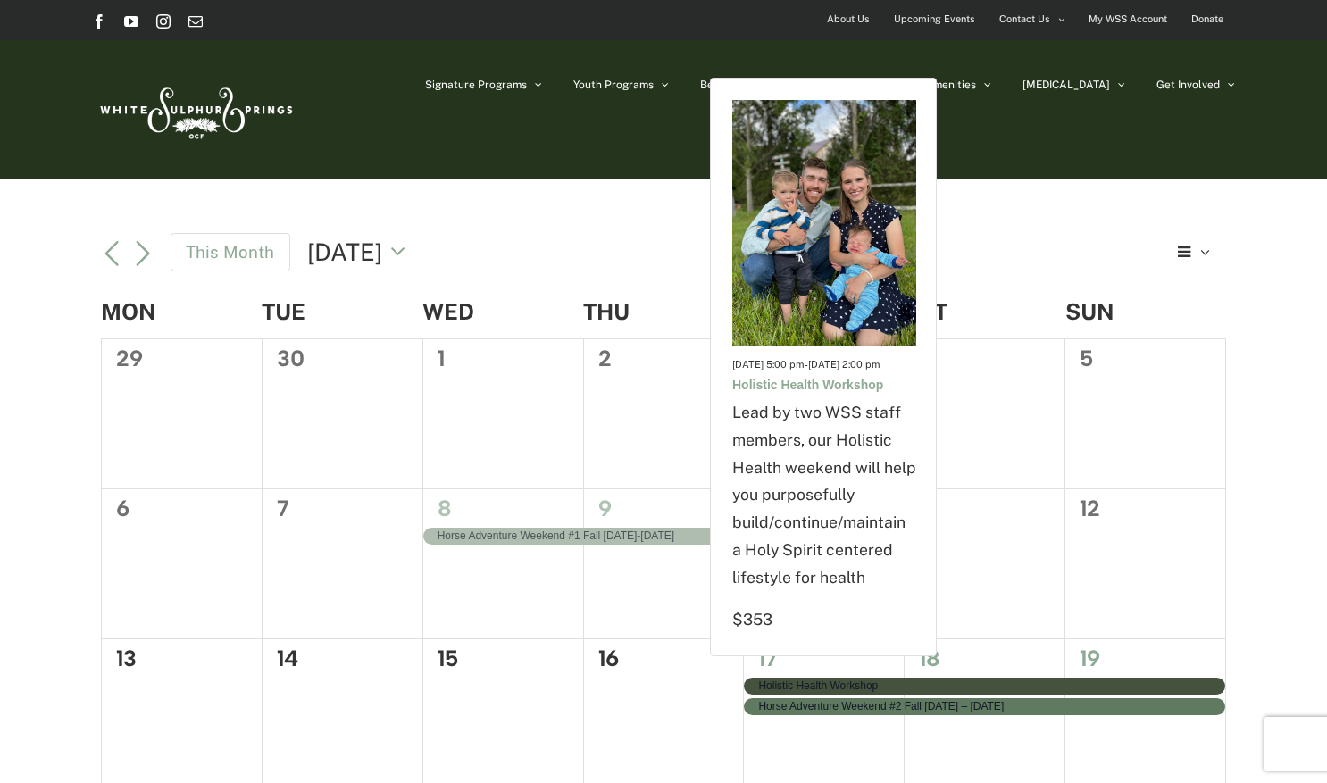
click at [884, 683] on div "Holistic Health Workshop" at bounding box center [824, 685] width 160 height 15
